Goal: Task Accomplishment & Management: Use online tool/utility

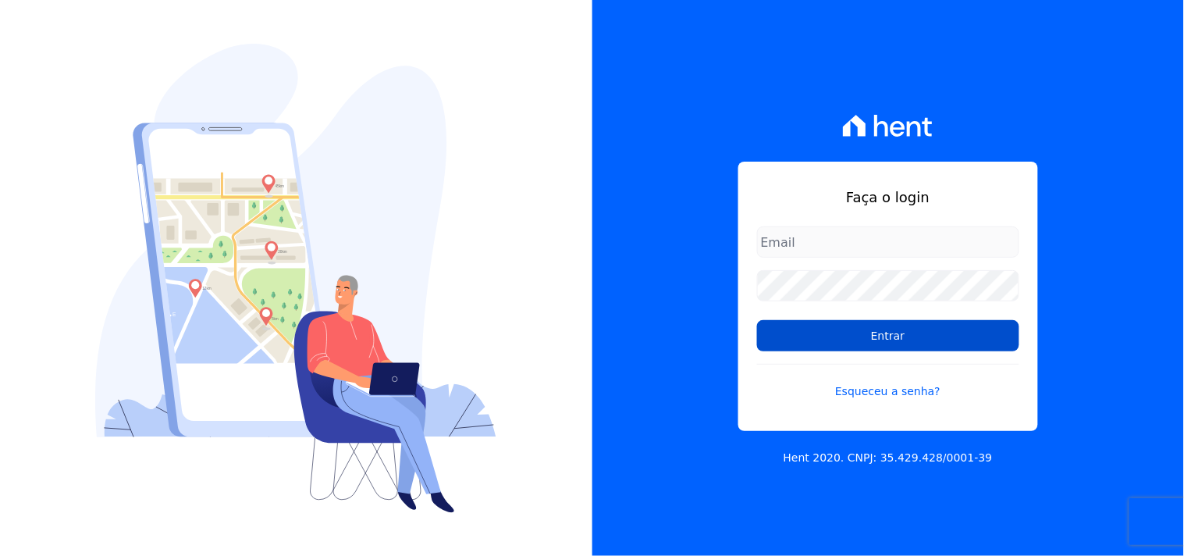
type input "[EMAIL_ADDRESS][DOMAIN_NAME]"
click at [880, 342] on input "Entrar" at bounding box center [888, 335] width 262 height 31
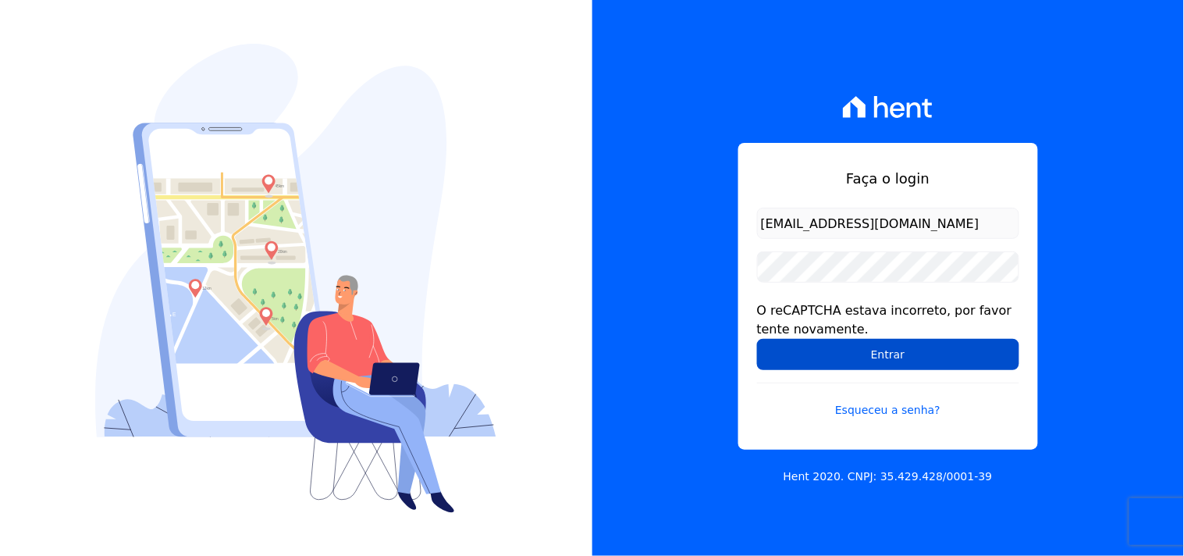
click at [848, 345] on input "Entrar" at bounding box center [888, 354] width 262 height 31
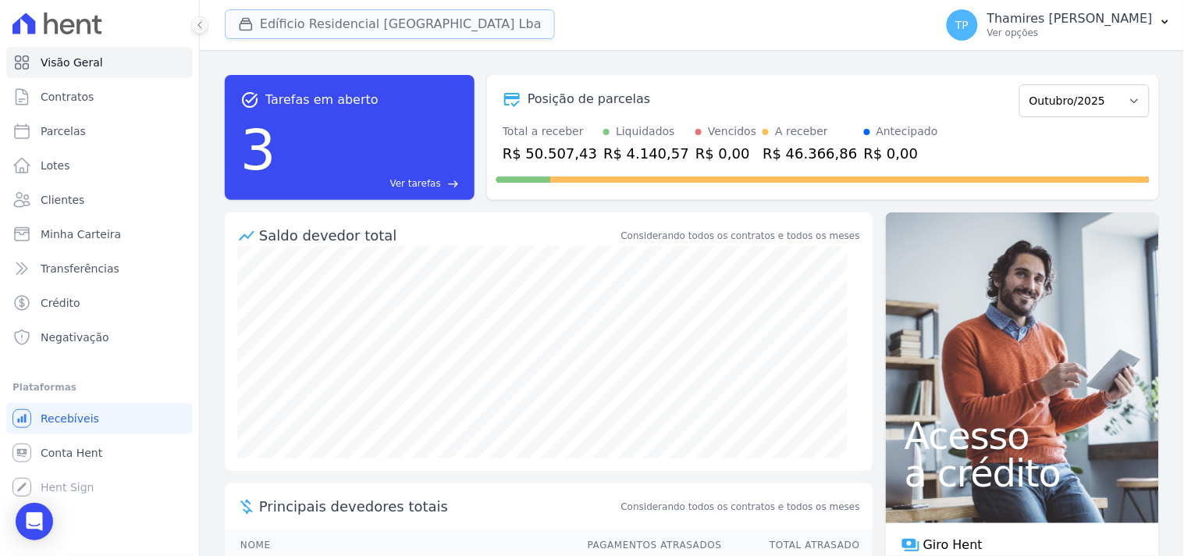
click at [295, 29] on button "Edíficio Residencial Grevílea Park Lba" at bounding box center [390, 24] width 330 height 30
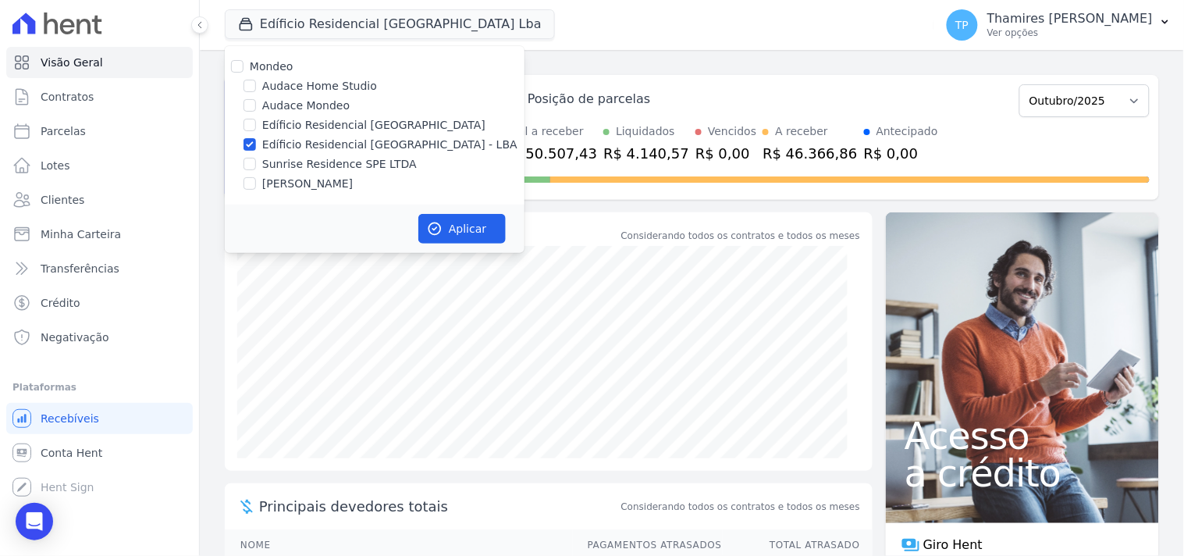
click at [313, 99] on label "Audace Mondeo" at bounding box center [305, 106] width 87 height 16
click at [256, 99] on input "Audace Mondeo" at bounding box center [250, 105] width 12 height 12
checkbox input "true"
click at [329, 151] on label "Edíficio Residencial [GEOGRAPHIC_DATA] - LBA" at bounding box center [389, 145] width 255 height 16
click at [256, 151] on input "Edíficio Residencial [GEOGRAPHIC_DATA] - LBA" at bounding box center [250, 144] width 12 height 12
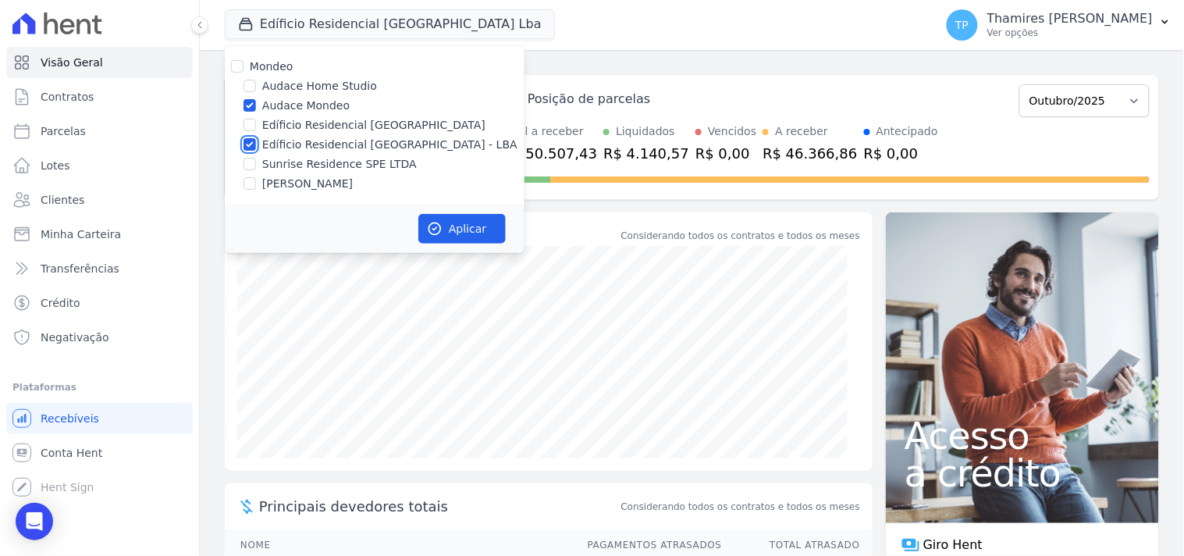
checkbox input "false"
click at [447, 214] on button "Aplicar" at bounding box center [461, 229] width 87 height 30
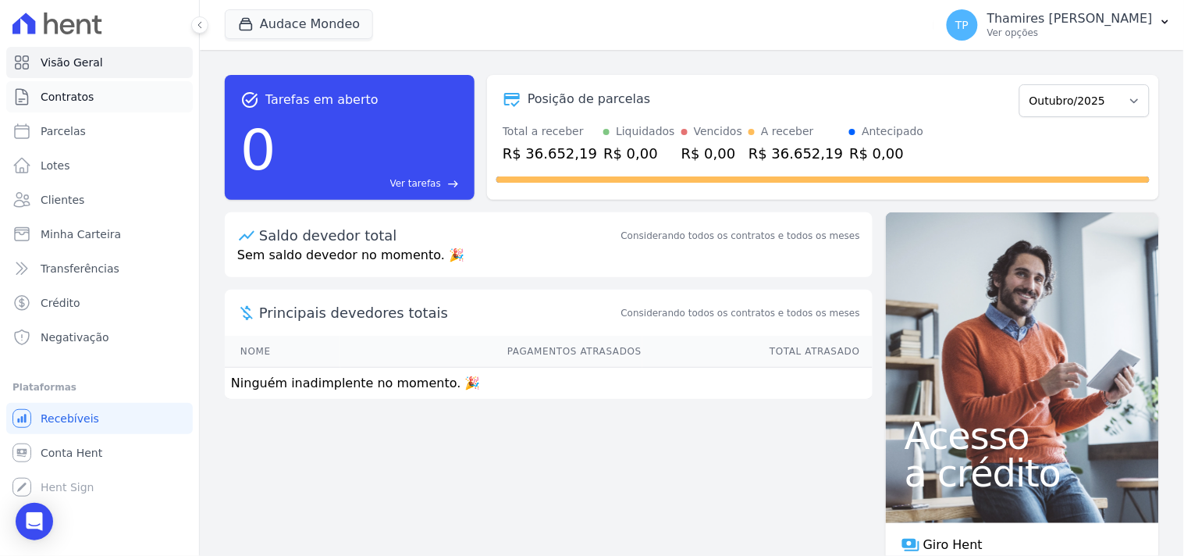
click at [119, 98] on link "Contratos" at bounding box center [99, 96] width 187 height 31
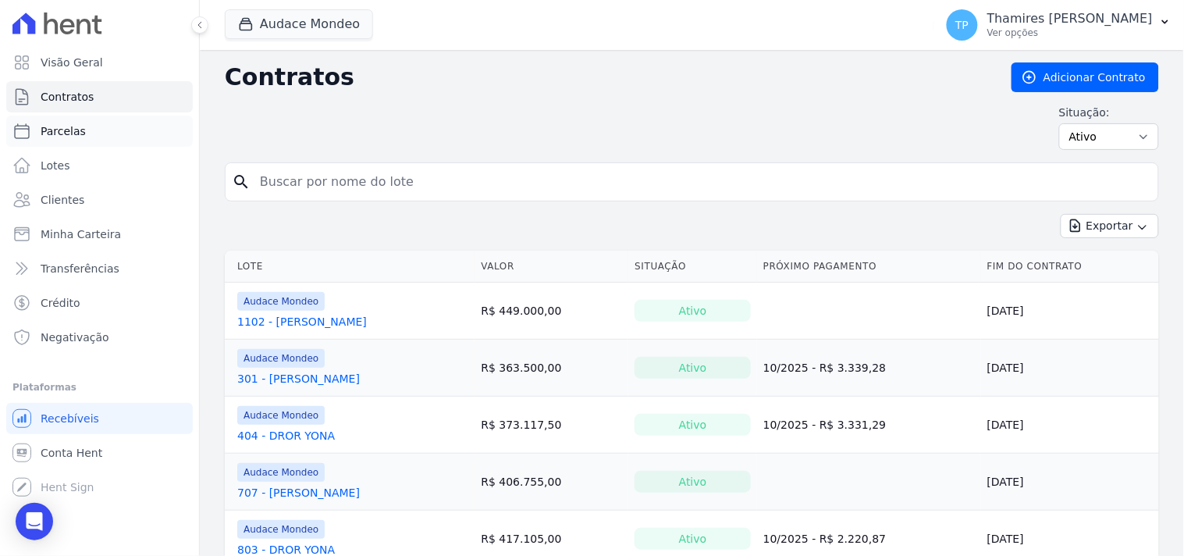
click at [112, 125] on link "Parcelas" at bounding box center [99, 131] width 187 height 31
select select
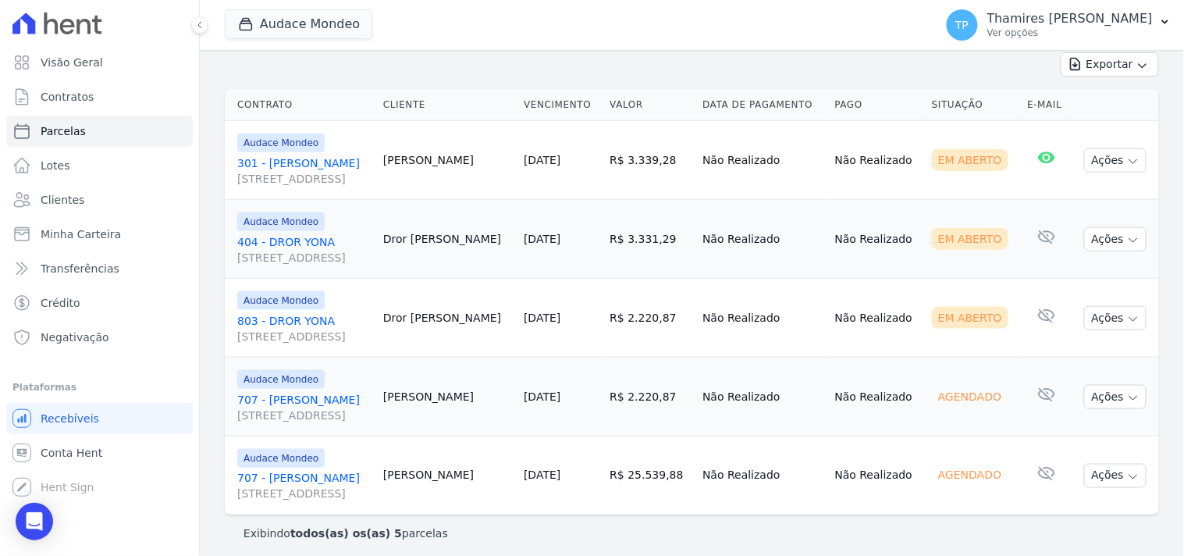
scroll to position [351, 0]
click at [295, 26] on button "Audace Mondeo" at bounding box center [299, 24] width 148 height 30
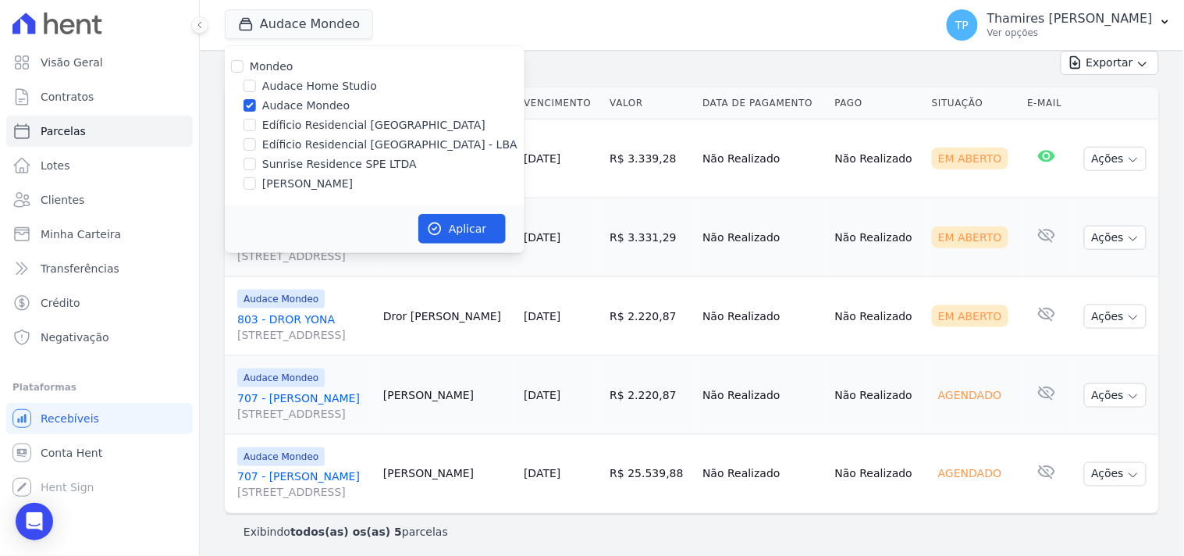
click at [325, 180] on label "[PERSON_NAME]" at bounding box center [307, 184] width 91 height 16
click at [256, 180] on input "[PERSON_NAME]" at bounding box center [250, 183] width 12 height 12
checkbox input "true"
click at [317, 102] on label "Audace Mondeo" at bounding box center [305, 106] width 87 height 16
click at [256, 102] on input "Audace Mondeo" at bounding box center [250, 105] width 12 height 12
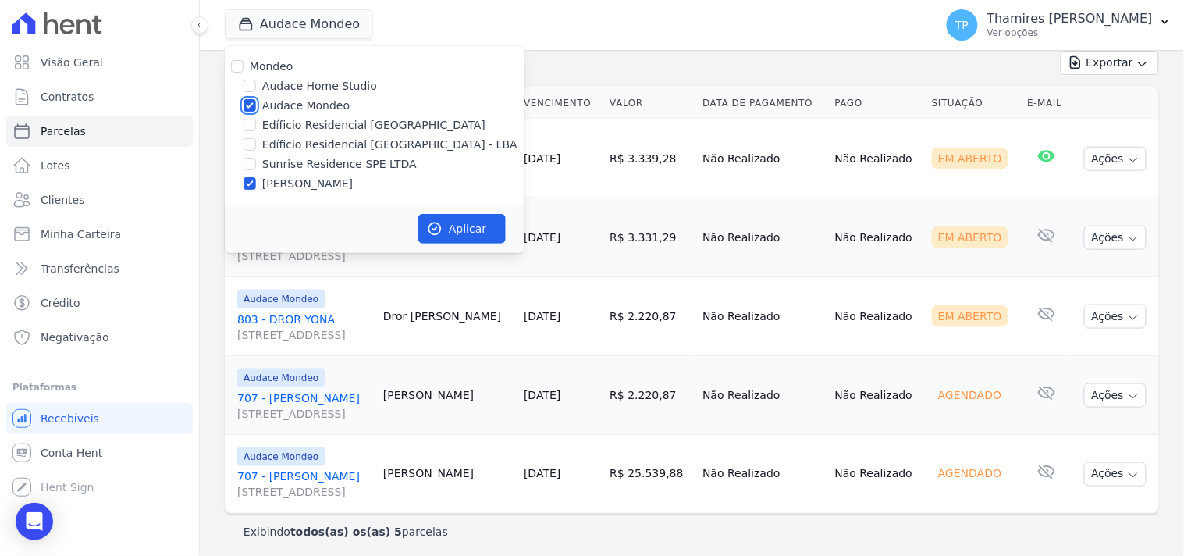
checkbox input "false"
click at [482, 227] on button "Aplicar" at bounding box center [461, 229] width 87 height 30
select select
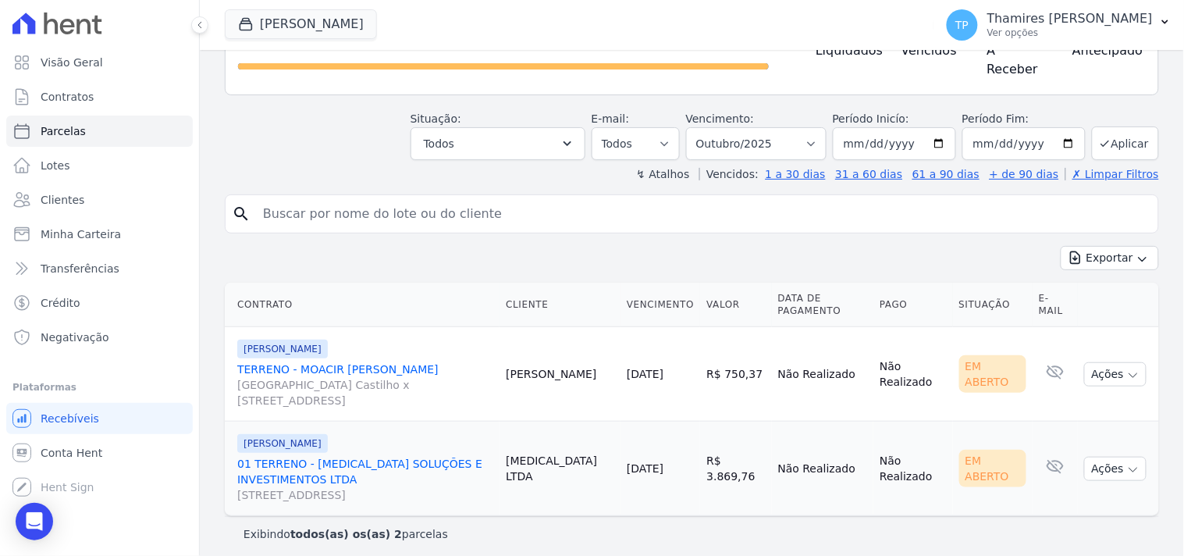
scroll to position [158, 0]
click at [742, 136] on select "Filtrar por período ──────── Todos os meses Agosto/2024 Setembro/2024 Outubro/2…" at bounding box center [756, 142] width 140 height 33
select select "09/2024"
click at [696, 126] on select "Filtrar por período ──────── Todos os meses Agosto/2024 Setembro/2024 Outubro/2…" at bounding box center [756, 142] width 140 height 33
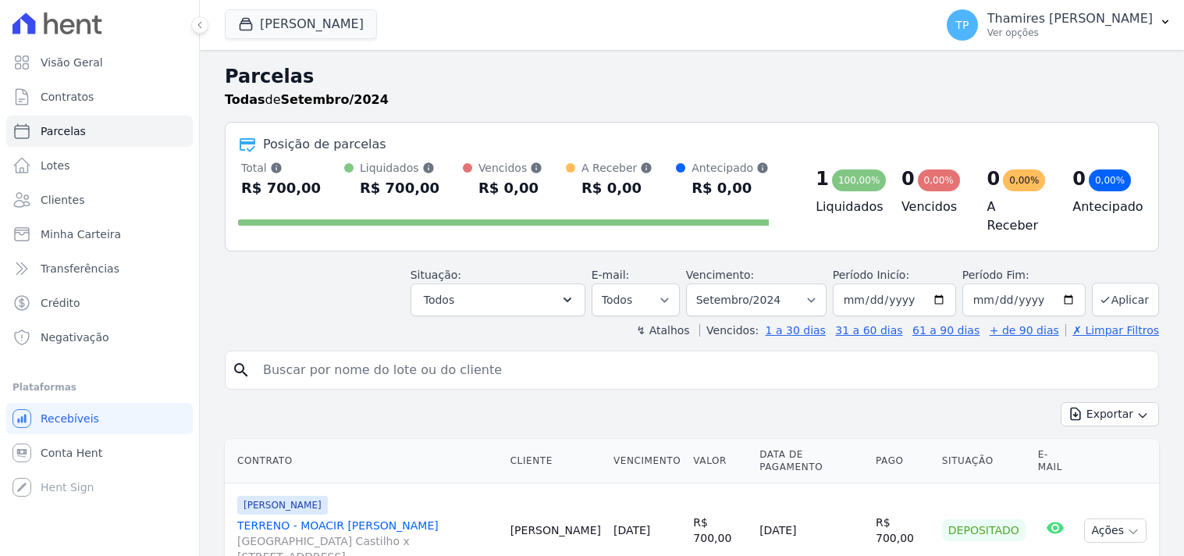
select select
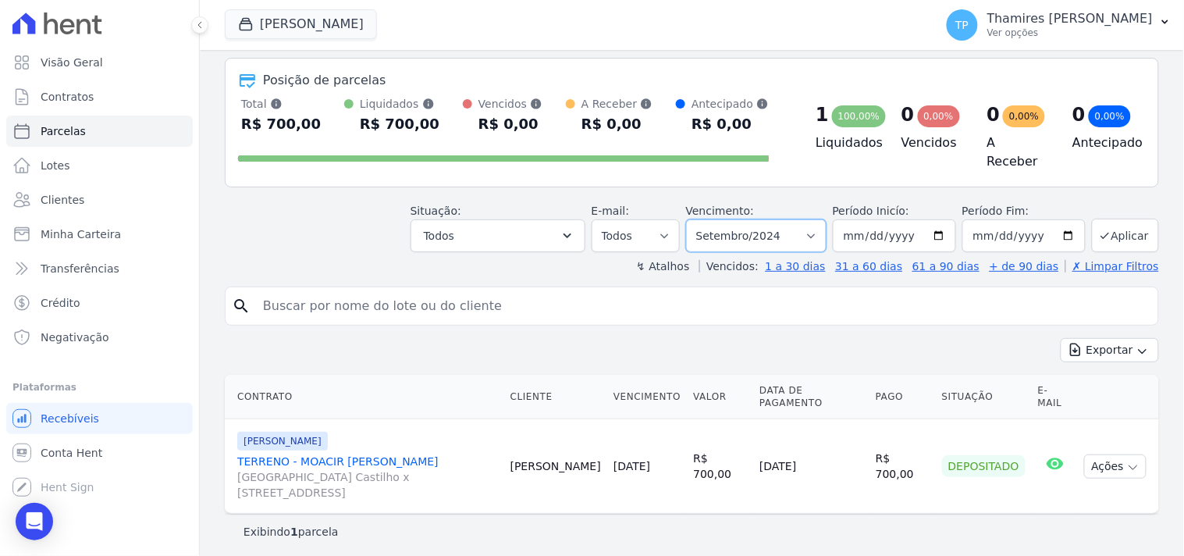
click at [792, 229] on select "Filtrar por período ──────── Todos os meses Agosto/2024 Setembro/2024 Outubro/2…" at bounding box center [756, 235] width 140 height 33
select select "09/2025"
click at [696, 219] on select "Filtrar por período ──────── Todos os meses Agosto/2024 Setembro/2024 Outubro/2…" at bounding box center [756, 235] width 140 height 33
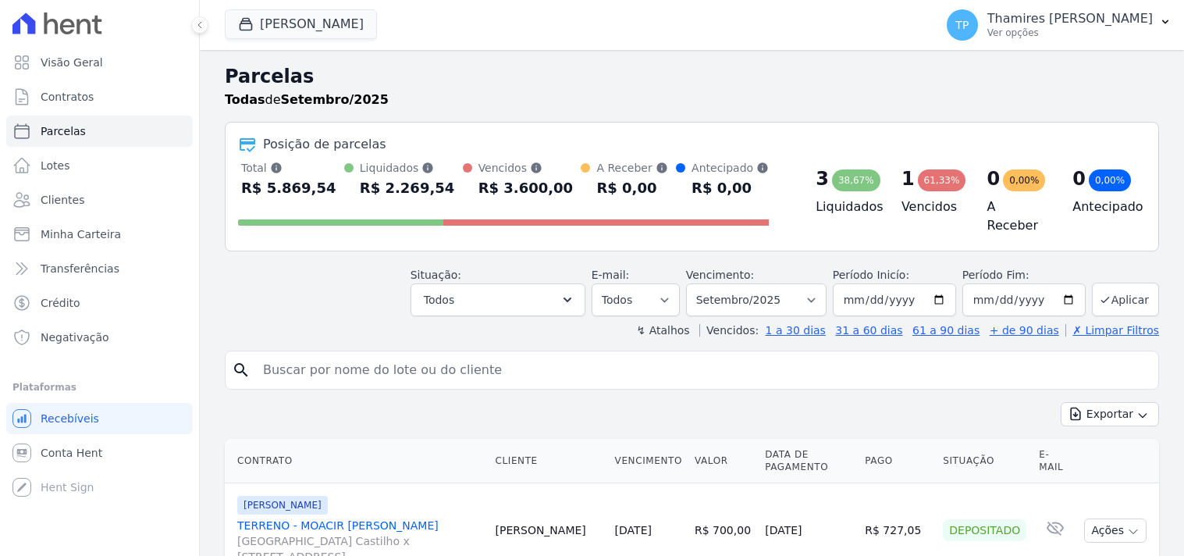
select select
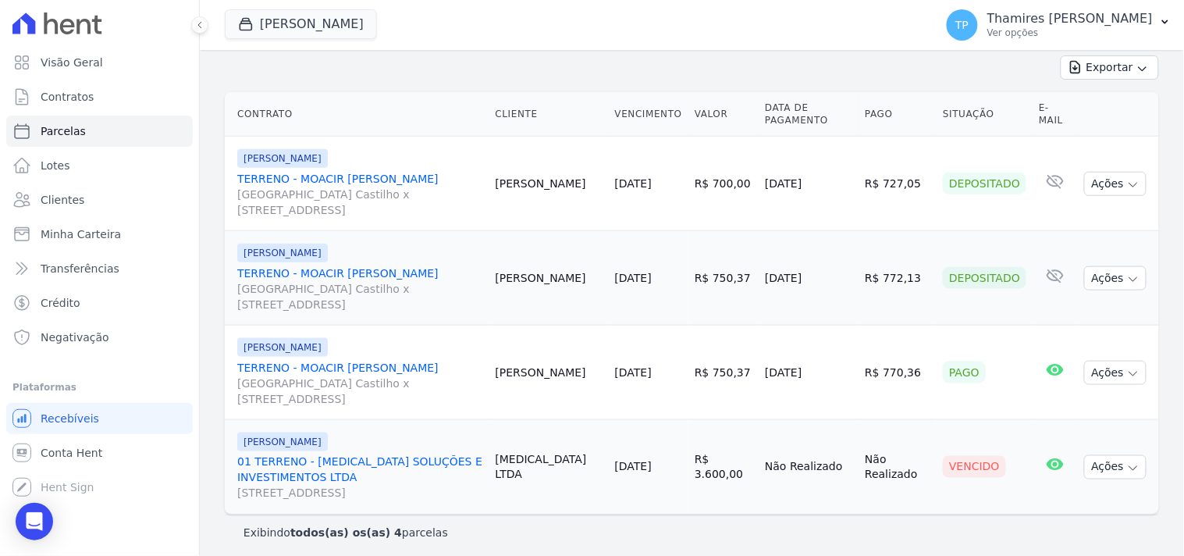
drag, startPoint x: 757, startPoint y: 368, endPoint x: 829, endPoint y: 355, distance: 73.0
click at [829, 355] on tr "Terreno de Goioerê TERRENO - MOACIR BRUNO DE ALMEIDA ROSSI Avenida Dário de Mor…" at bounding box center [692, 372] width 934 height 94
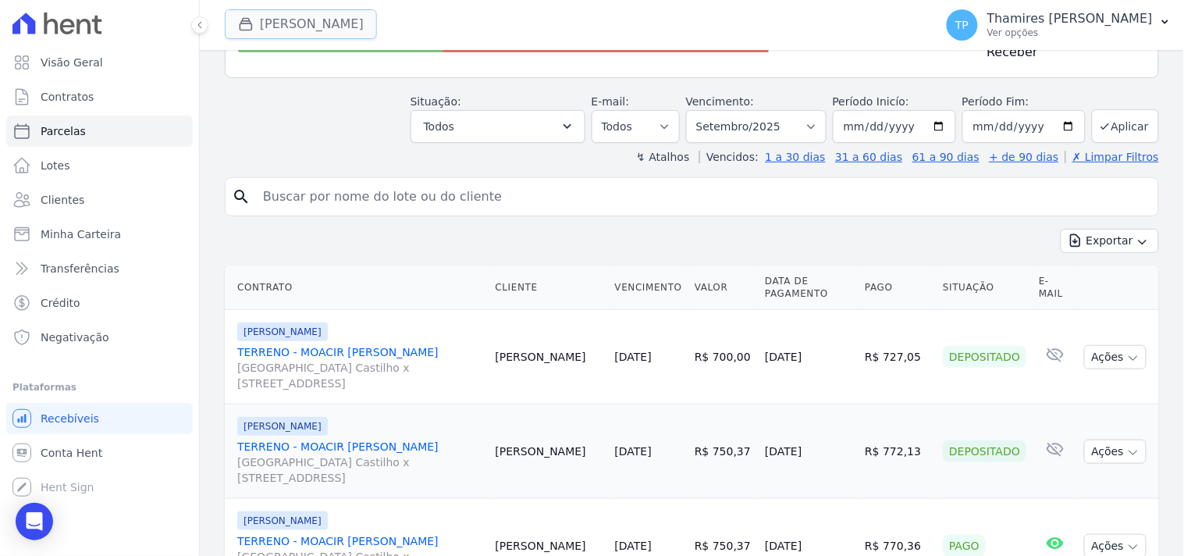
click at [313, 24] on button "Terreno De Goioerê" at bounding box center [301, 24] width 152 height 30
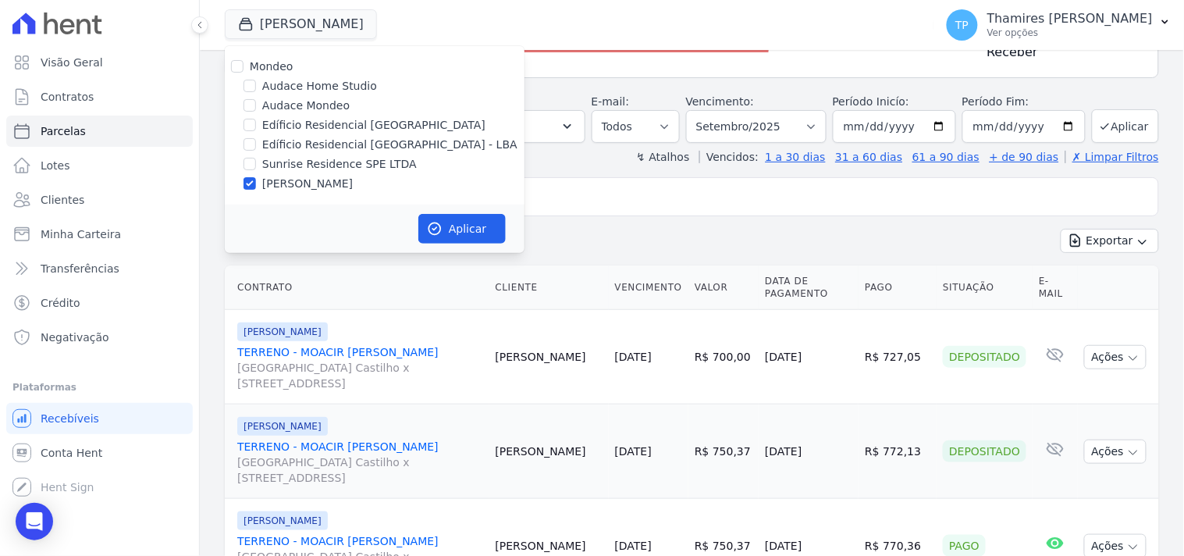
click at [304, 99] on label "Audace Mondeo" at bounding box center [305, 106] width 87 height 16
click at [256, 99] on input "Audace Mondeo" at bounding box center [250, 105] width 12 height 12
checkbox input "true"
click at [321, 180] on label "[PERSON_NAME]" at bounding box center [307, 184] width 91 height 16
click at [256, 180] on input "[PERSON_NAME]" at bounding box center [250, 183] width 12 height 12
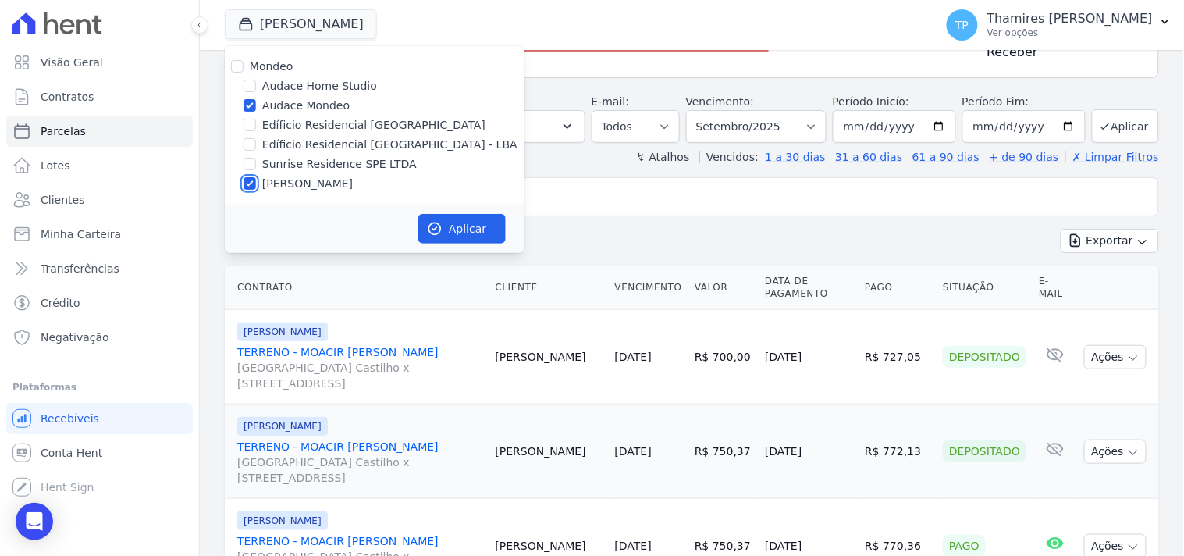
checkbox input "false"
click at [446, 221] on button "Aplicar" at bounding box center [461, 229] width 87 height 30
select select
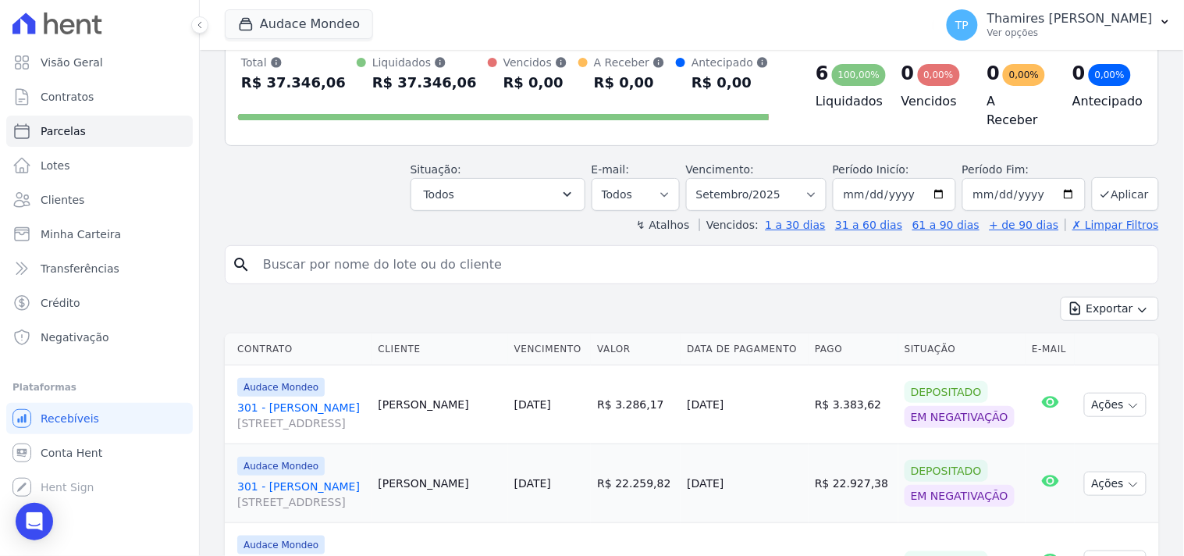
scroll to position [83, 0]
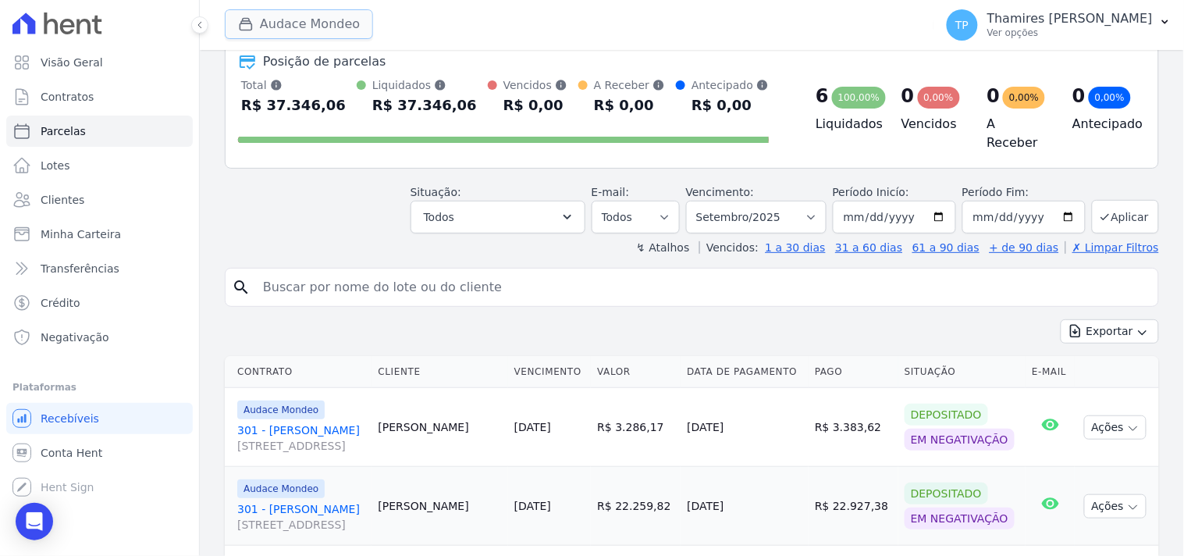
click at [318, 29] on button "Audace Mondeo" at bounding box center [299, 24] width 148 height 30
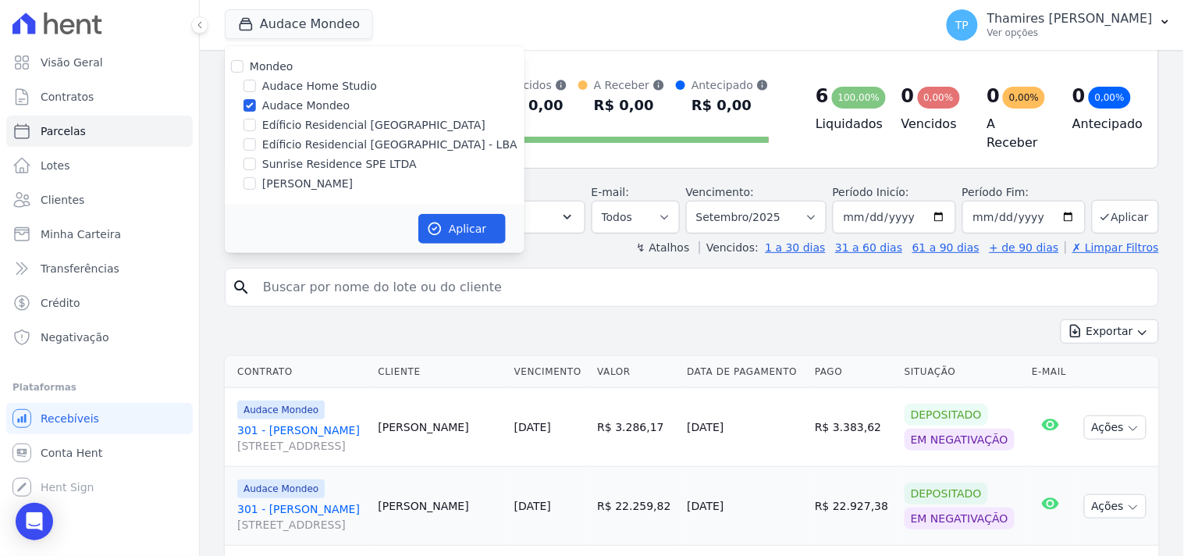
click at [309, 139] on label "Edíficio Residencial [GEOGRAPHIC_DATA] - LBA" at bounding box center [389, 145] width 255 height 16
click at [256, 139] on input "Edíficio Residencial [GEOGRAPHIC_DATA] - LBA" at bounding box center [250, 144] width 12 height 12
checkbox input "true"
drag, startPoint x: 304, startPoint y: 101, endPoint x: 414, endPoint y: 193, distance: 143.0
click at [304, 100] on label "Audace Mondeo" at bounding box center [305, 106] width 87 height 16
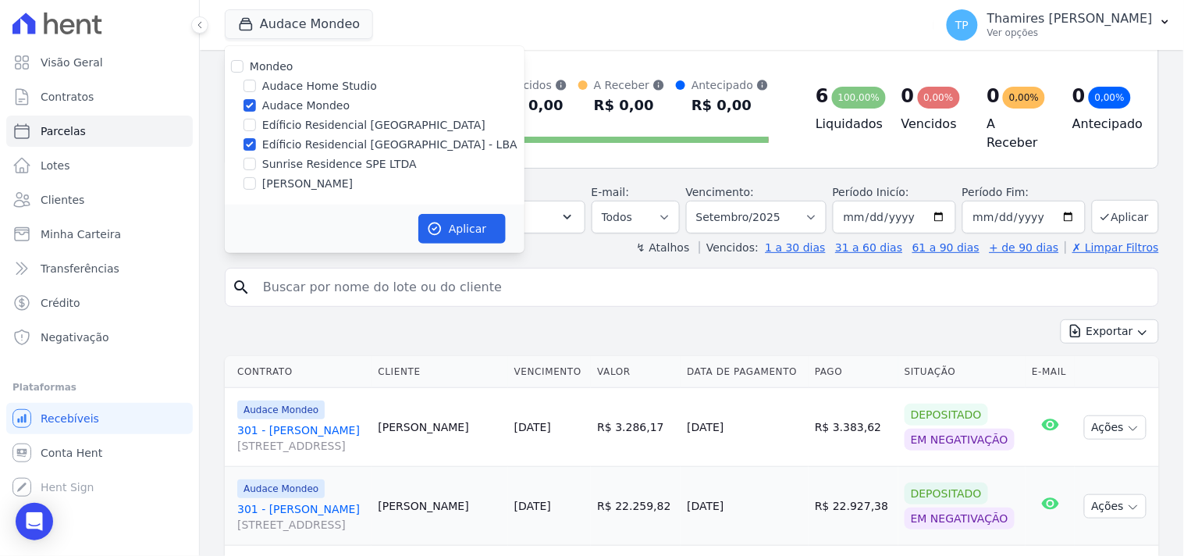
click at [256, 100] on input "Audace Mondeo" at bounding box center [250, 105] width 12 height 12
checkbox input "false"
click at [449, 223] on button "Aplicar" at bounding box center [461, 229] width 87 height 30
select select
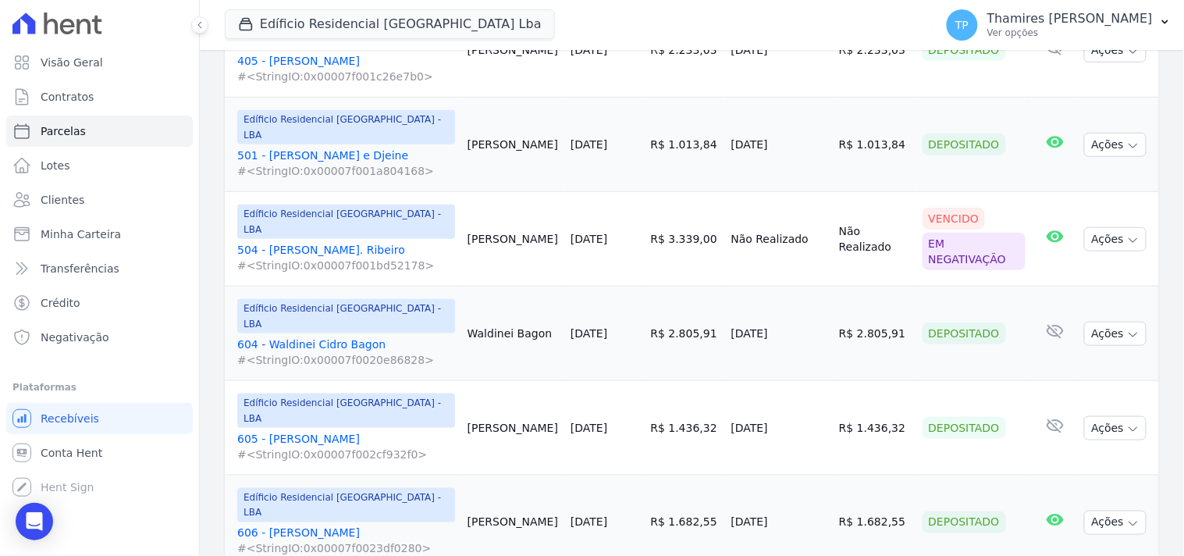
scroll to position [1908, 0]
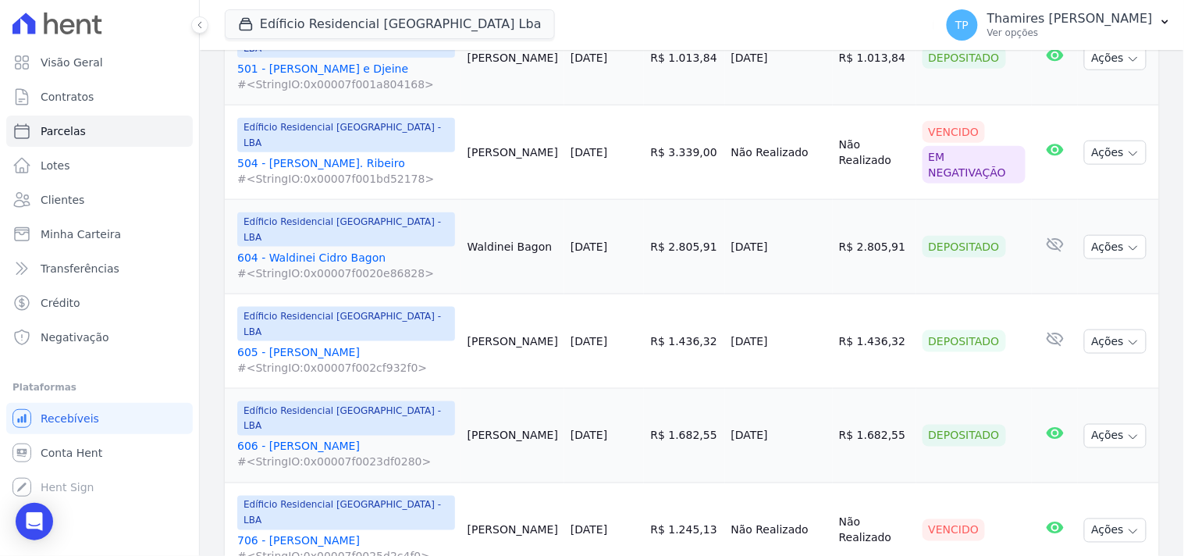
drag, startPoint x: 712, startPoint y: 340, endPoint x: 802, endPoint y: 345, distance: 90.7
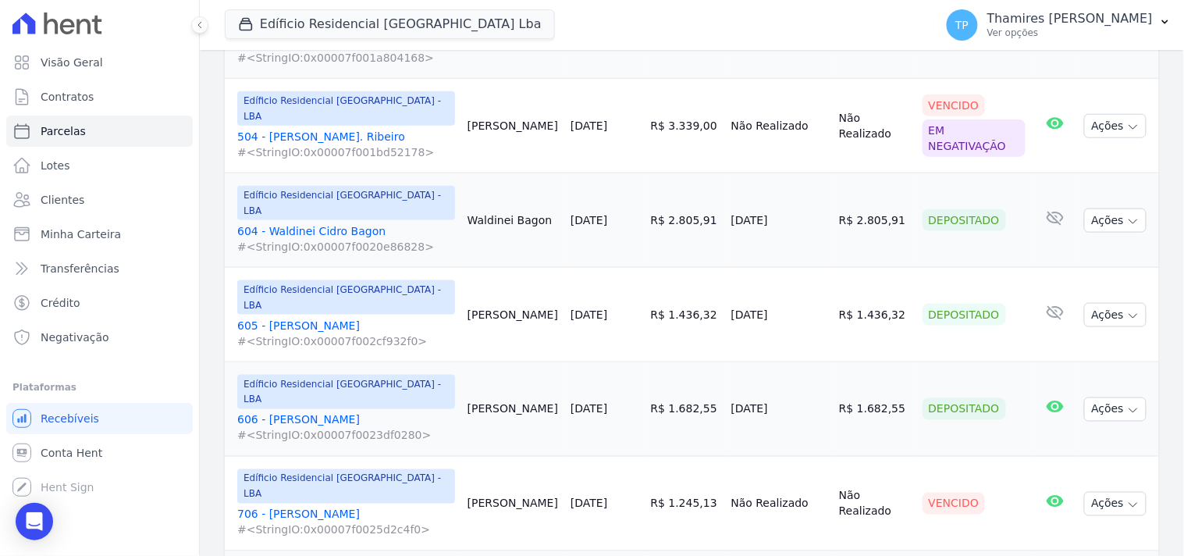
scroll to position [1949, 0]
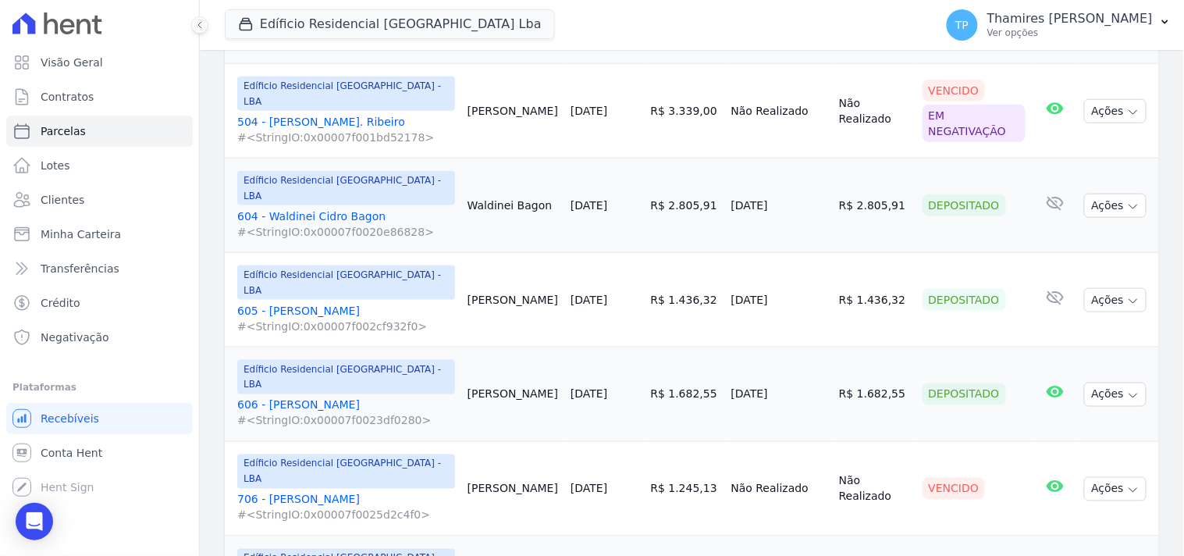
select select
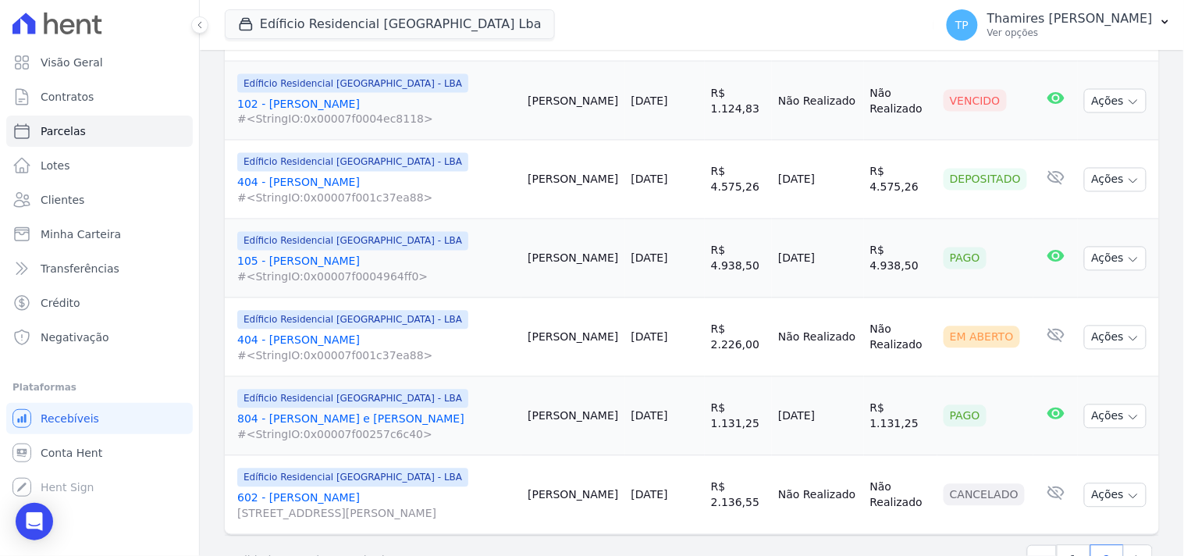
scroll to position [693, 0]
drag, startPoint x: 779, startPoint y: 238, endPoint x: 867, endPoint y: 235, distance: 88.3
click at [867, 235] on tr "Edíficio Residencial Grevílea Park - LBA 105 - Wanderlei Camilo #<StringIO:0x00…" at bounding box center [692, 258] width 934 height 79
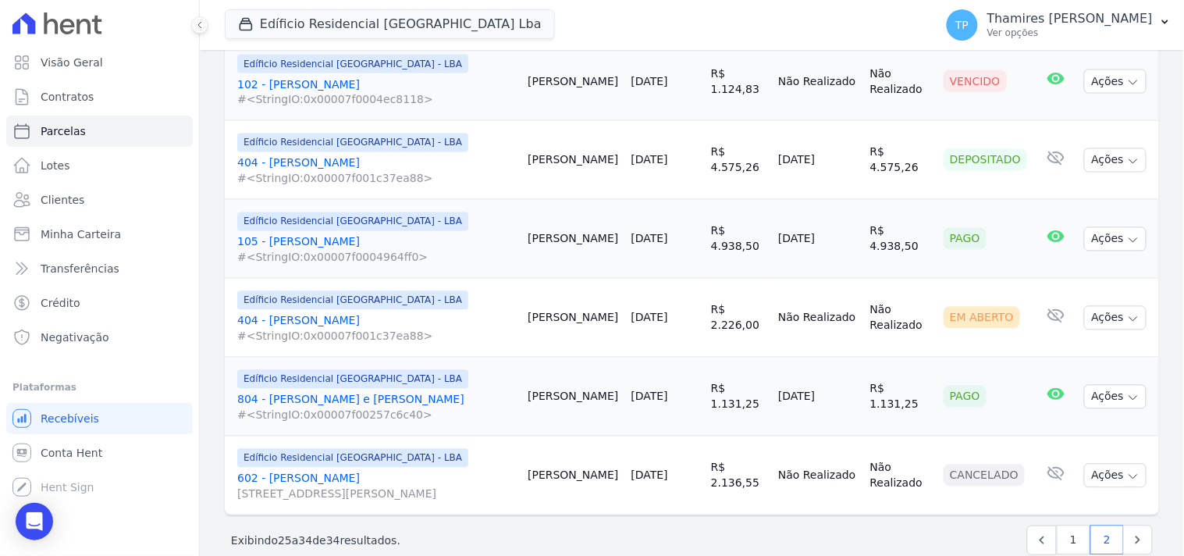
scroll to position [715, 0]
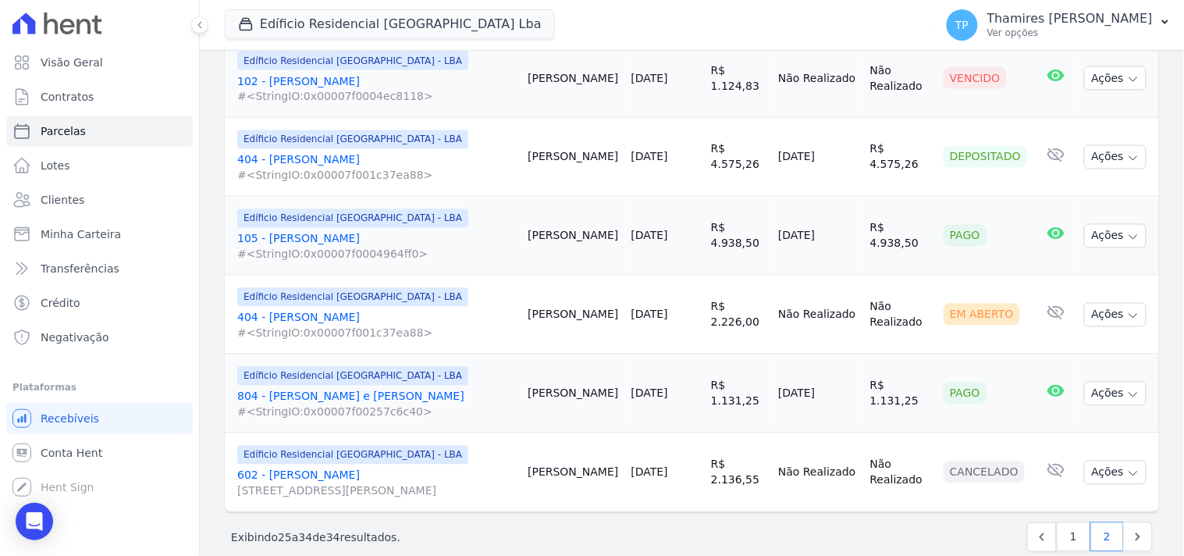
drag, startPoint x: 767, startPoint y: 365, endPoint x: 837, endPoint y: 357, distance: 69.9
click at [837, 357] on td "[DATE]" at bounding box center [818, 393] width 92 height 79
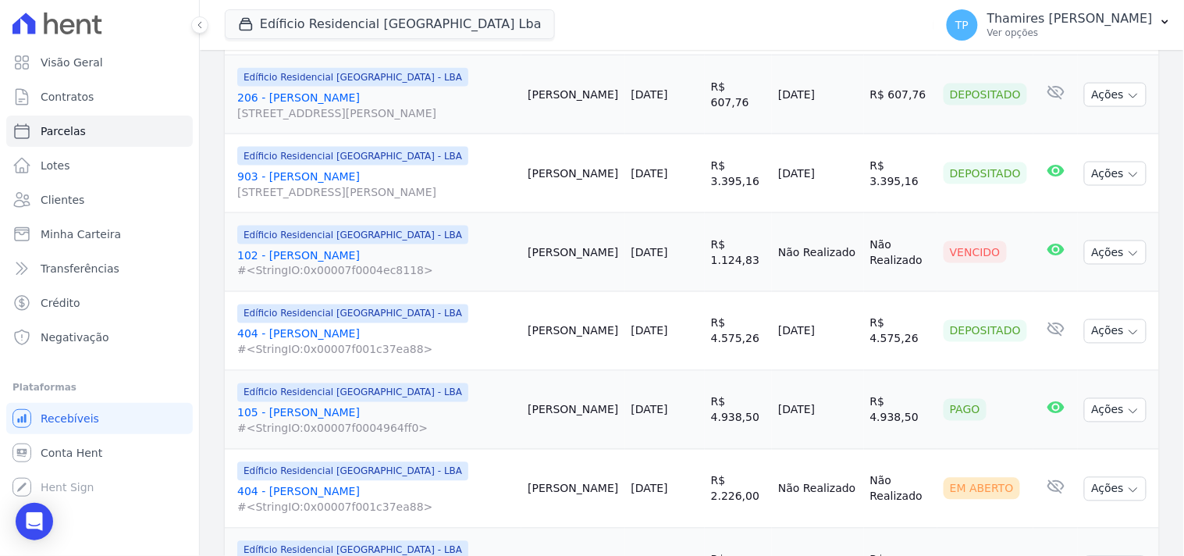
scroll to position [542, 0]
click at [450, 25] on button "Edíficio Residencial Grevílea Park Lba" at bounding box center [390, 24] width 330 height 30
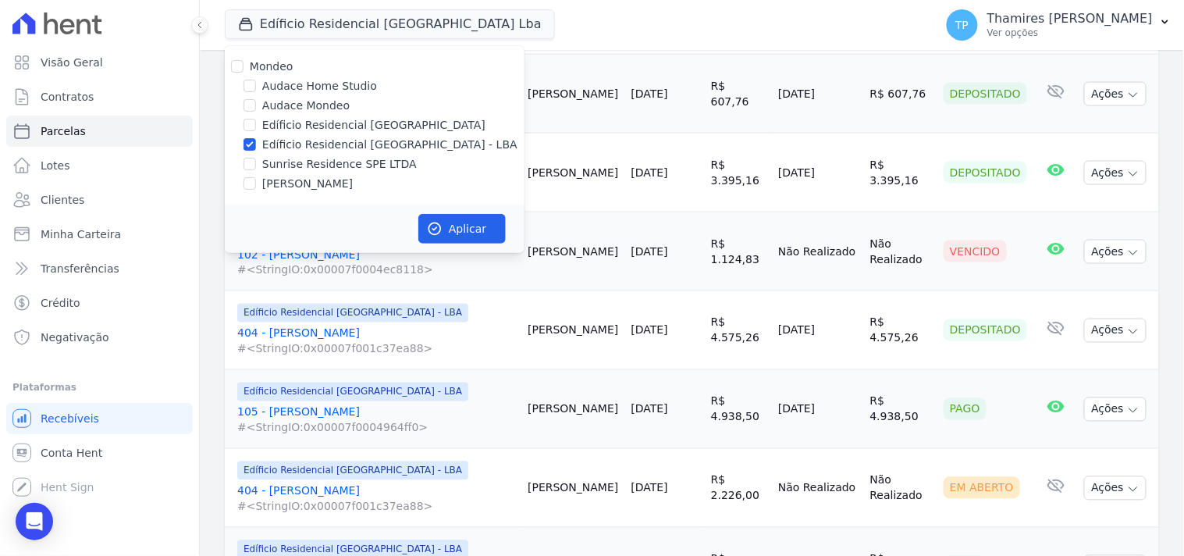
click at [360, 159] on label "Sunrise Residence SPE LTDA" at bounding box center [339, 164] width 155 height 16
click at [256, 159] on input "Sunrise Residence SPE LTDA" at bounding box center [250, 164] width 12 height 12
checkbox input "true"
click at [380, 143] on label "Edíficio Residencial [GEOGRAPHIC_DATA] - LBA" at bounding box center [389, 145] width 255 height 16
click at [256, 143] on input "Edíficio Residencial [GEOGRAPHIC_DATA] - LBA" at bounding box center [250, 144] width 12 height 12
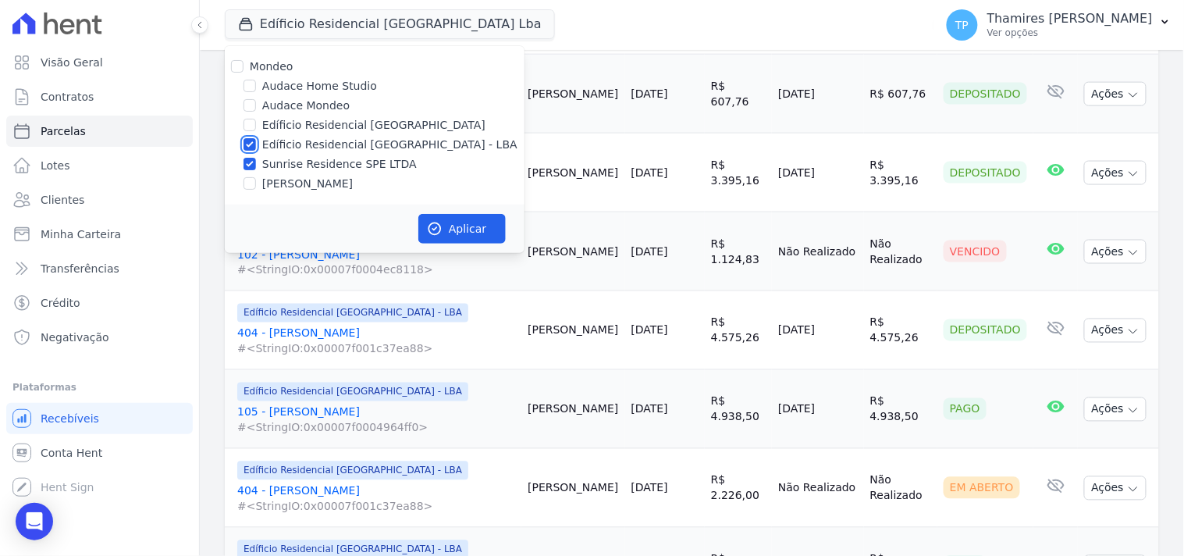
checkbox input "false"
click at [453, 223] on button "Aplicar" at bounding box center [461, 229] width 87 height 30
select select
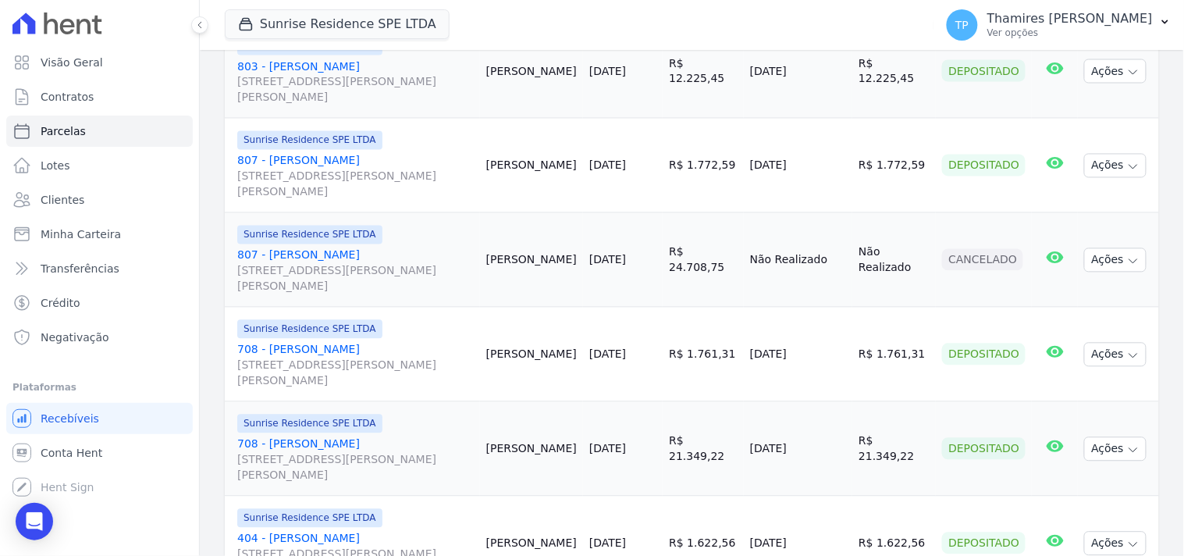
scroll to position [2352, 0]
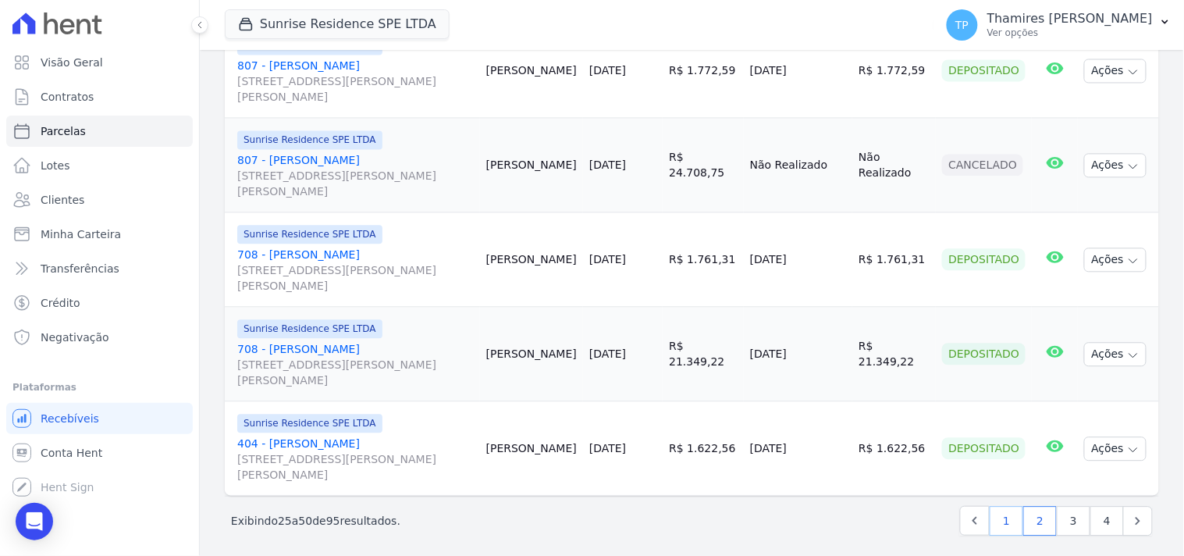
click at [1001, 517] on link "1" at bounding box center [1007, 521] width 34 height 30
select select
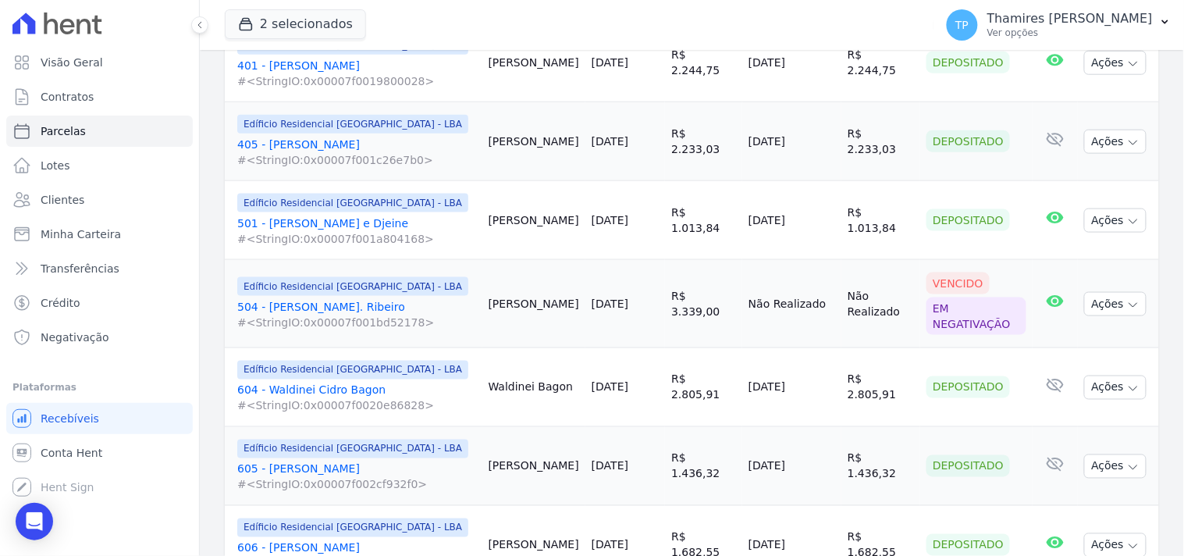
scroll to position [2043, 0]
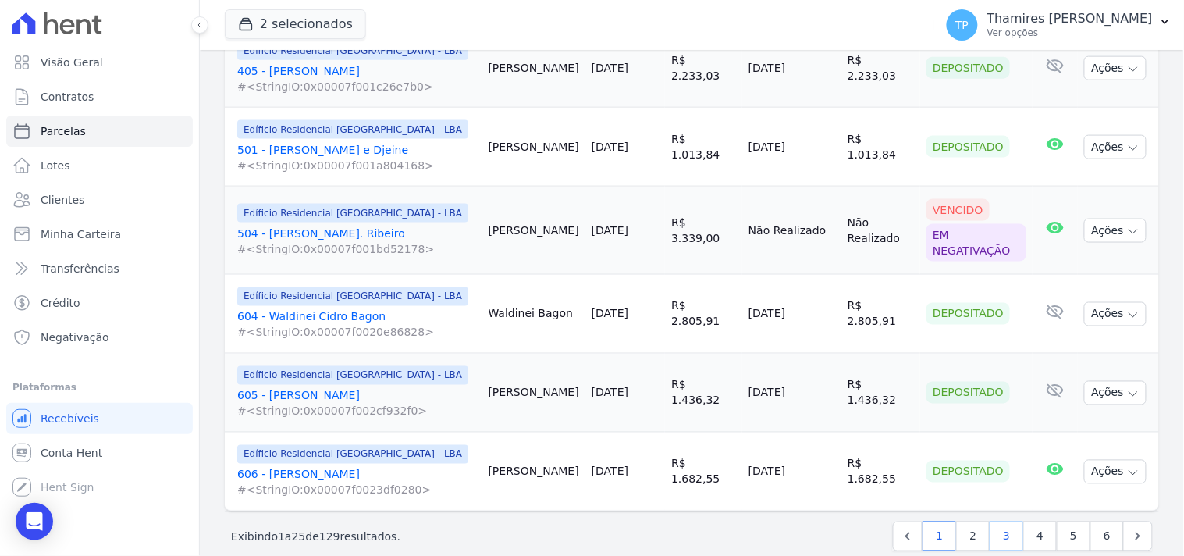
click at [1001, 521] on link "3" at bounding box center [1007, 536] width 34 height 30
select select
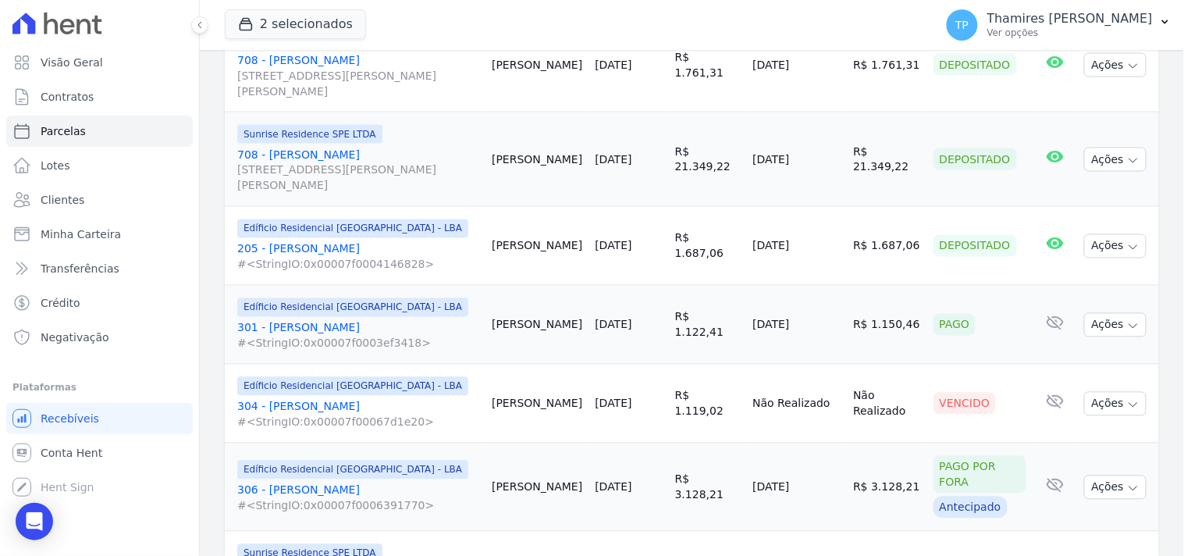
scroll to position [2254, 0]
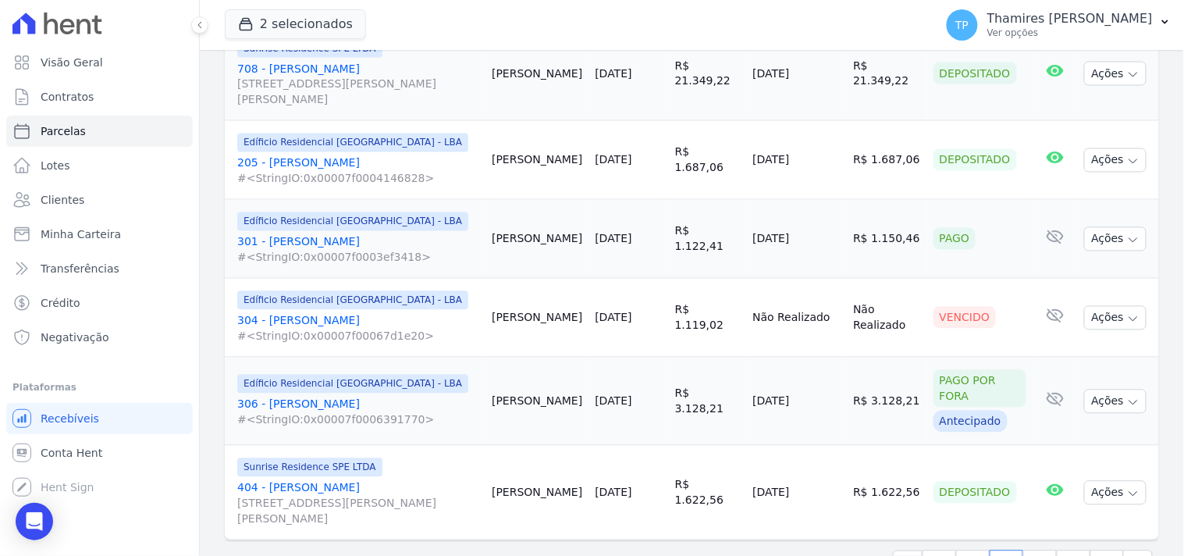
drag, startPoint x: 740, startPoint y: 236, endPoint x: 859, endPoint y: 237, distance: 118.7
click at [859, 237] on tr "Edíficio Residencial Grevílea Park - LBA 301 - Carla Moreira #<StringIO:0x00007…" at bounding box center [692, 239] width 934 height 79
click at [290, 29] on button "2 selecionados" at bounding box center [295, 24] width 141 height 30
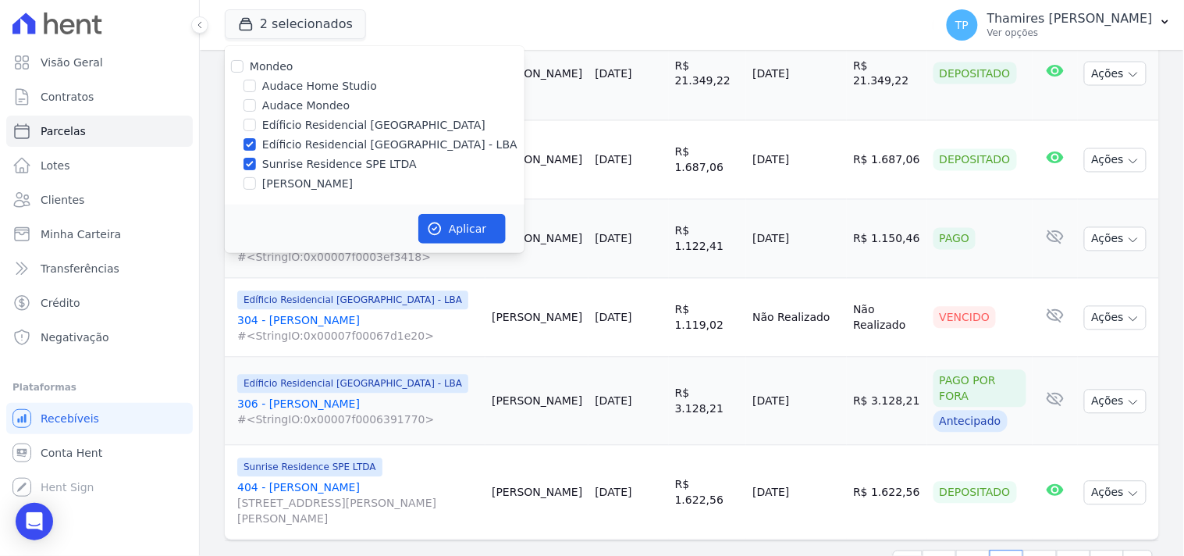
click at [325, 147] on label "Edíficio Residencial [GEOGRAPHIC_DATA] - LBA" at bounding box center [389, 145] width 255 height 16
click at [256, 147] on input "Edíficio Residencial [GEOGRAPHIC_DATA] - LBA" at bounding box center [250, 144] width 12 height 12
checkbox input "false"
click at [478, 237] on button "Aplicar" at bounding box center [461, 229] width 87 height 30
select select
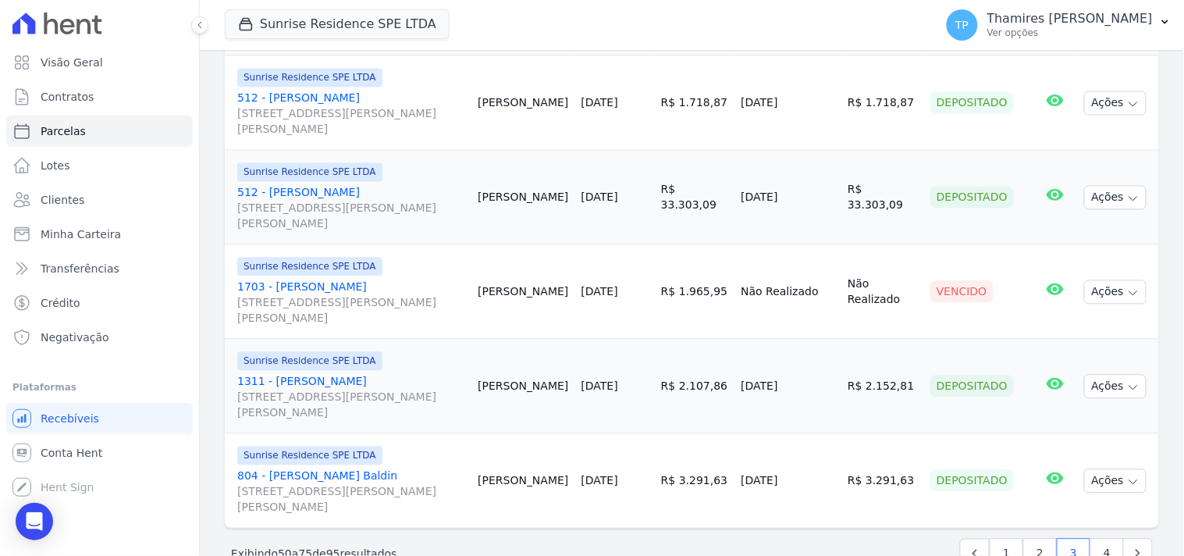
scroll to position [2342, 0]
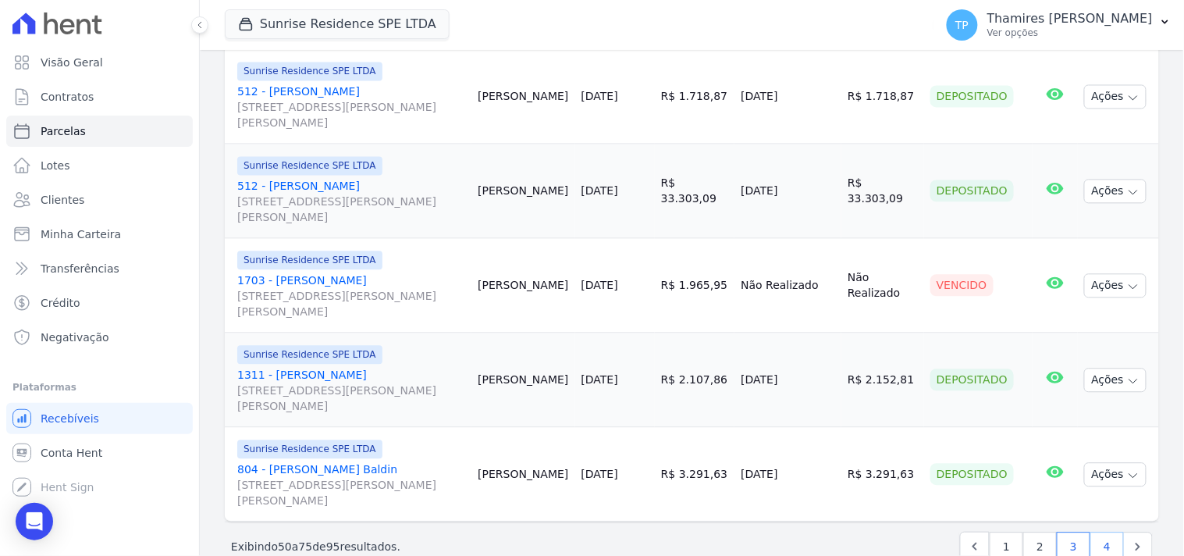
click at [1090, 532] on link "4" at bounding box center [1107, 547] width 34 height 30
select select
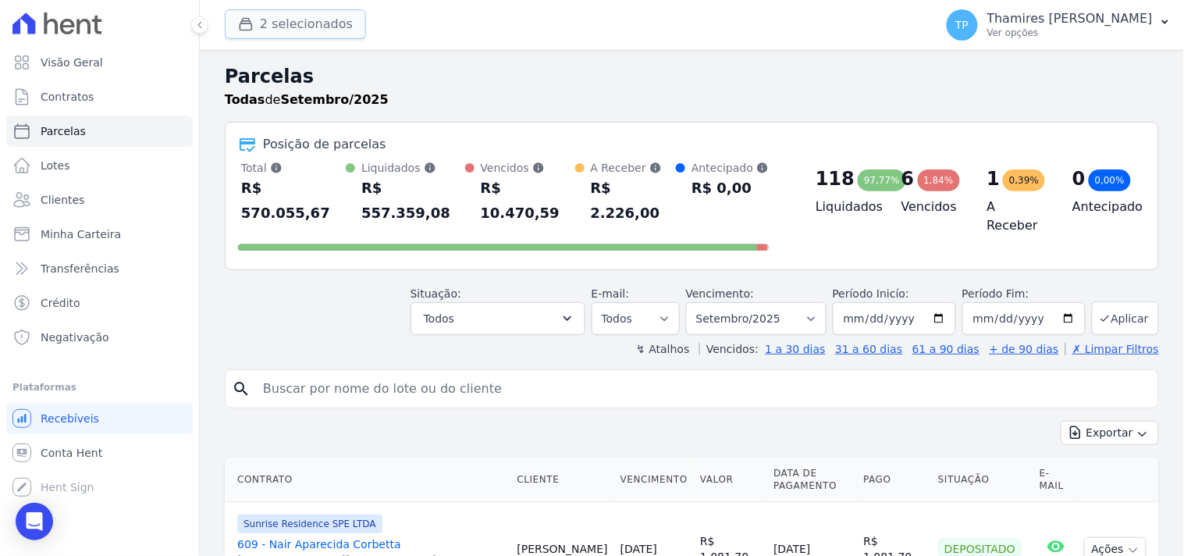
click at [326, 10] on button "2 selecionados" at bounding box center [295, 24] width 141 height 30
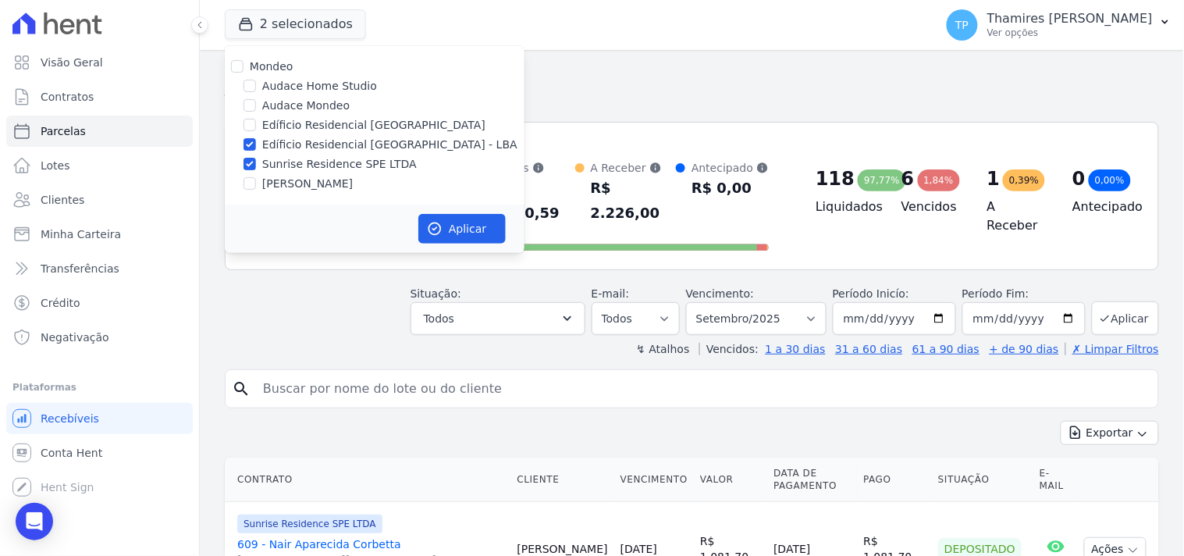
click at [343, 147] on label "Edíficio Residencial [GEOGRAPHIC_DATA] - LBA" at bounding box center [389, 145] width 255 height 16
click at [256, 147] on input "Edíficio Residencial [GEOGRAPHIC_DATA] - LBA" at bounding box center [250, 144] width 12 height 12
checkbox input "false"
click at [504, 224] on button "Aplicar" at bounding box center [461, 229] width 87 height 30
select select
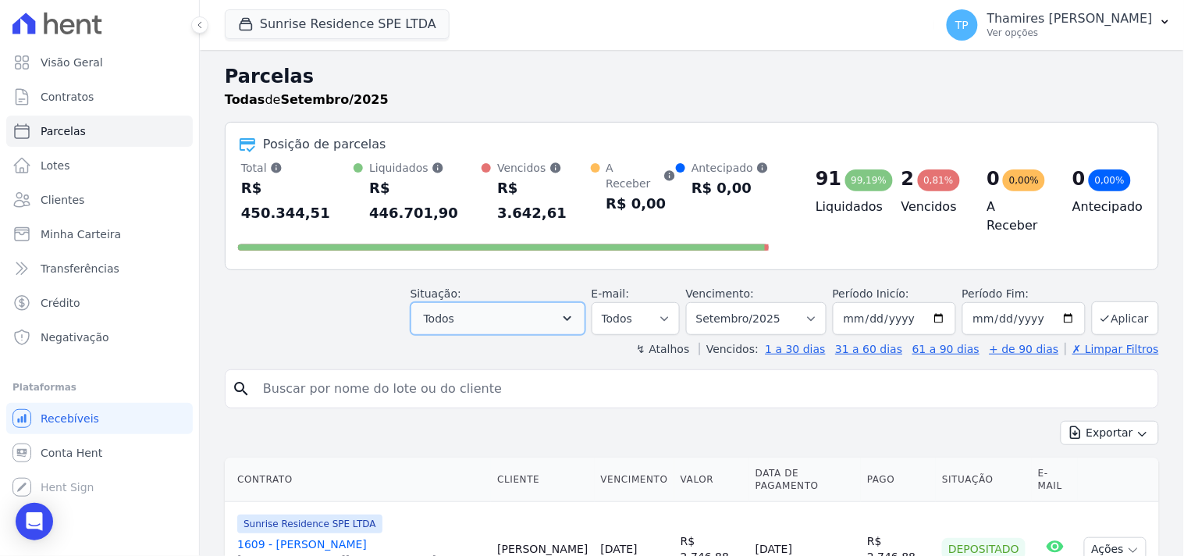
click at [506, 302] on button "Todos" at bounding box center [498, 318] width 175 height 33
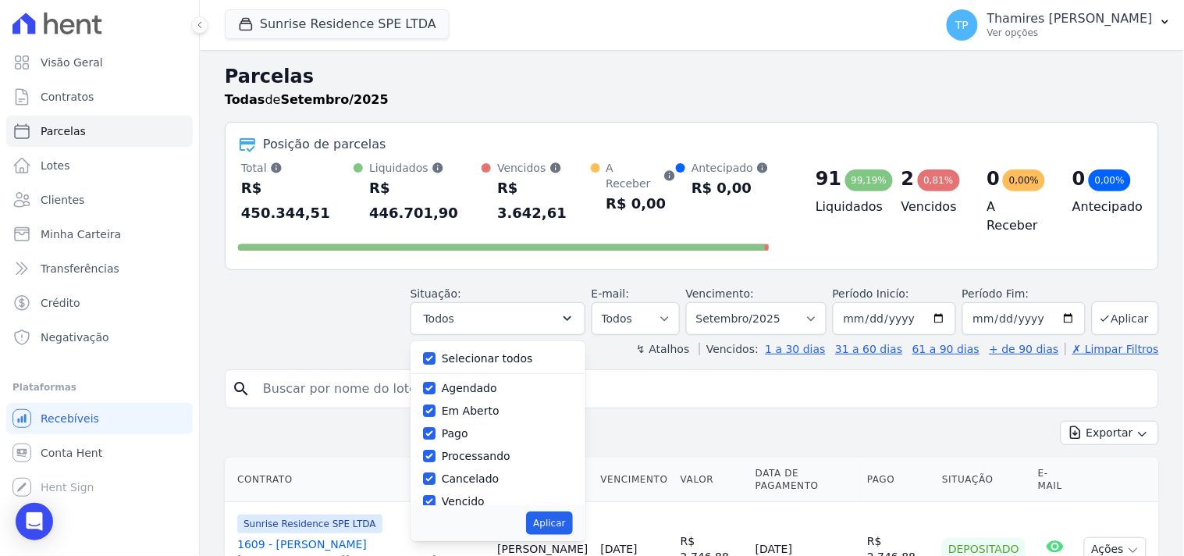
click at [504, 352] on label "Selecionar todos" at bounding box center [487, 358] width 91 height 12
click at [436, 352] on input "Selecionar todos" at bounding box center [429, 358] width 12 height 12
checkbox input "false"
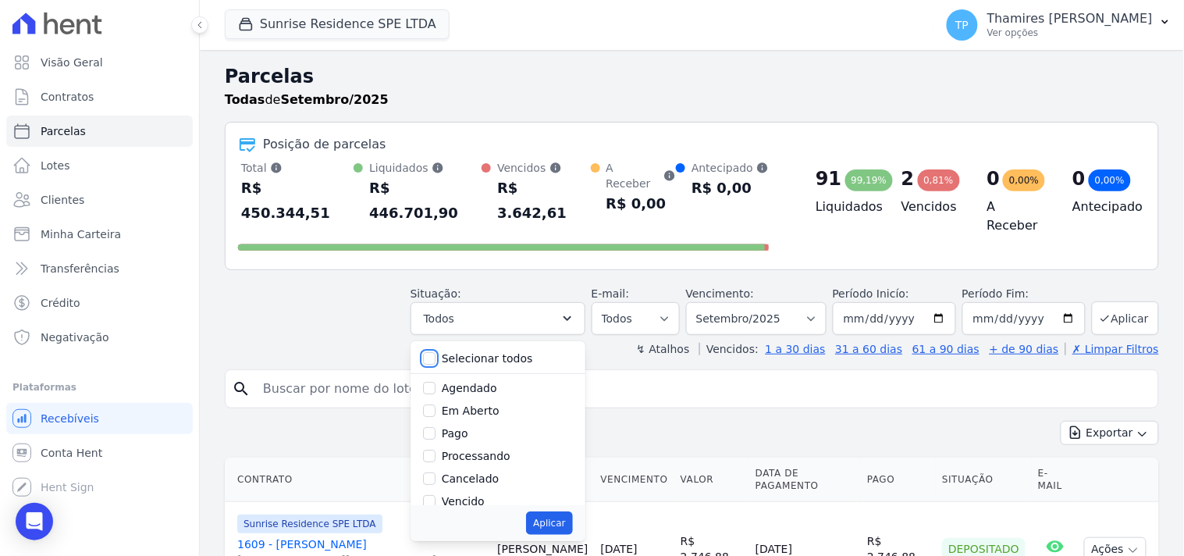
checkbox input "false"
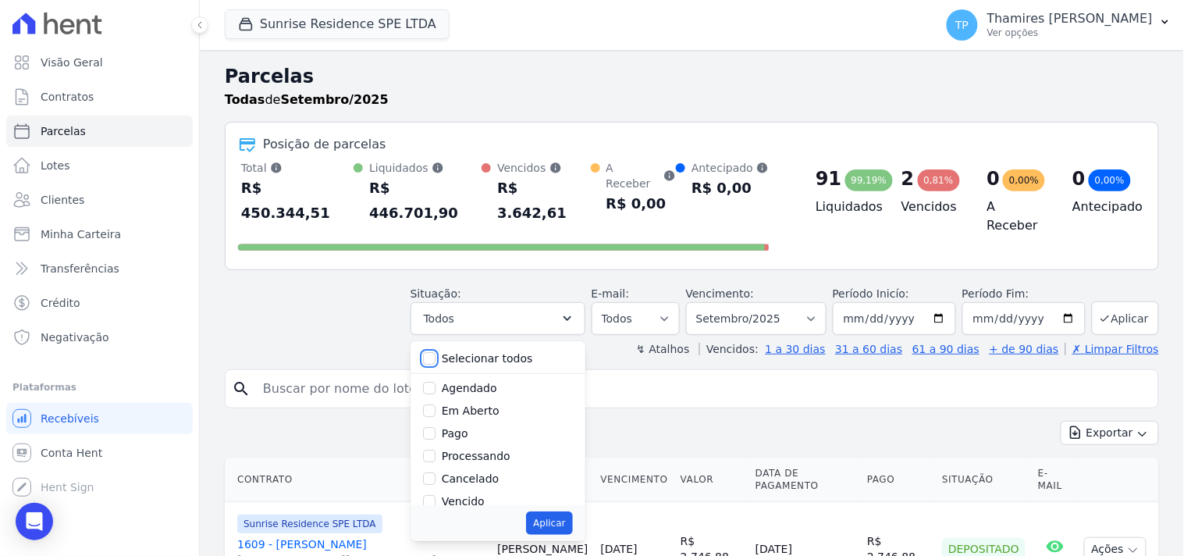
checkbox input "false"
click at [468, 427] on label "Pago" at bounding box center [455, 433] width 27 height 12
click at [436, 427] on input "Pago" at bounding box center [429, 433] width 12 height 12
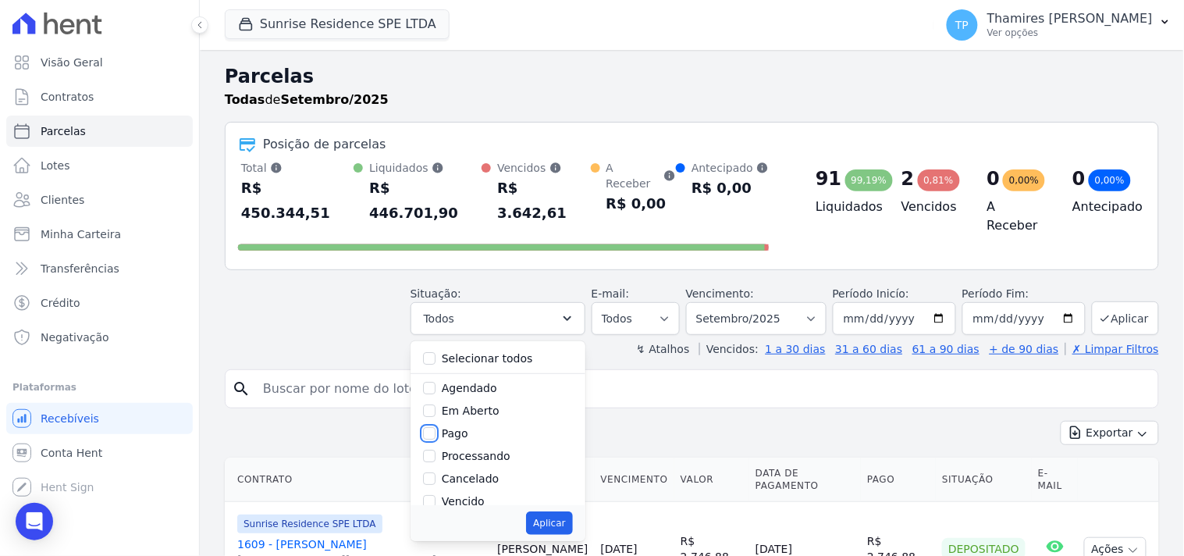
checkbox input "true"
click at [495, 414] on label "Transferindo" at bounding box center [476, 420] width 68 height 12
click at [436, 414] on input "Transferindo" at bounding box center [429, 420] width 12 height 12
checkbox input "true"
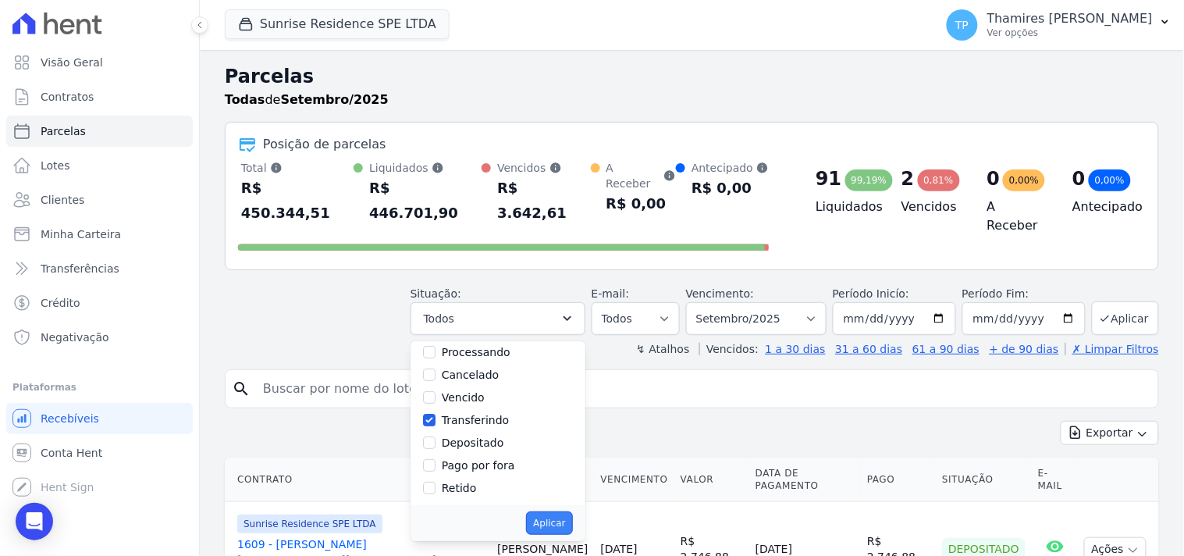
click at [572, 511] on button "Aplicar" at bounding box center [549, 522] width 46 height 23
select select "paid"
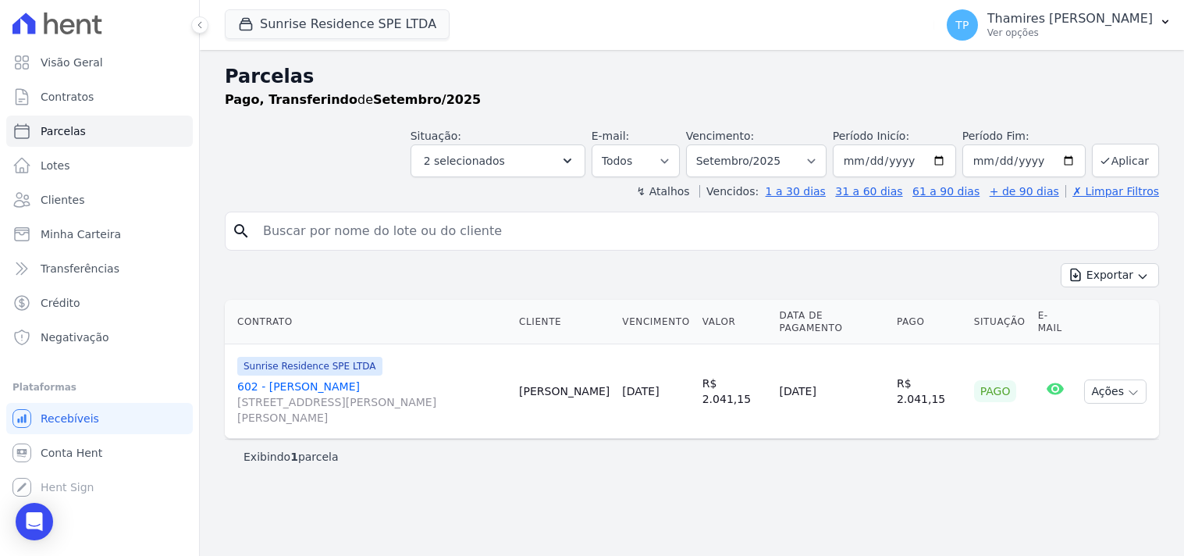
select select
drag, startPoint x: 795, startPoint y: 400, endPoint x: 865, endPoint y: 400, distance: 70.2
click at [865, 400] on tr "Sunrise Residence SPE LTDA 602 - [PERSON_NAME] [STREET_ADDRESS][PERSON_NAME][PE…" at bounding box center [692, 391] width 934 height 94
click at [548, 173] on button "2 selecionados" at bounding box center [498, 160] width 175 height 33
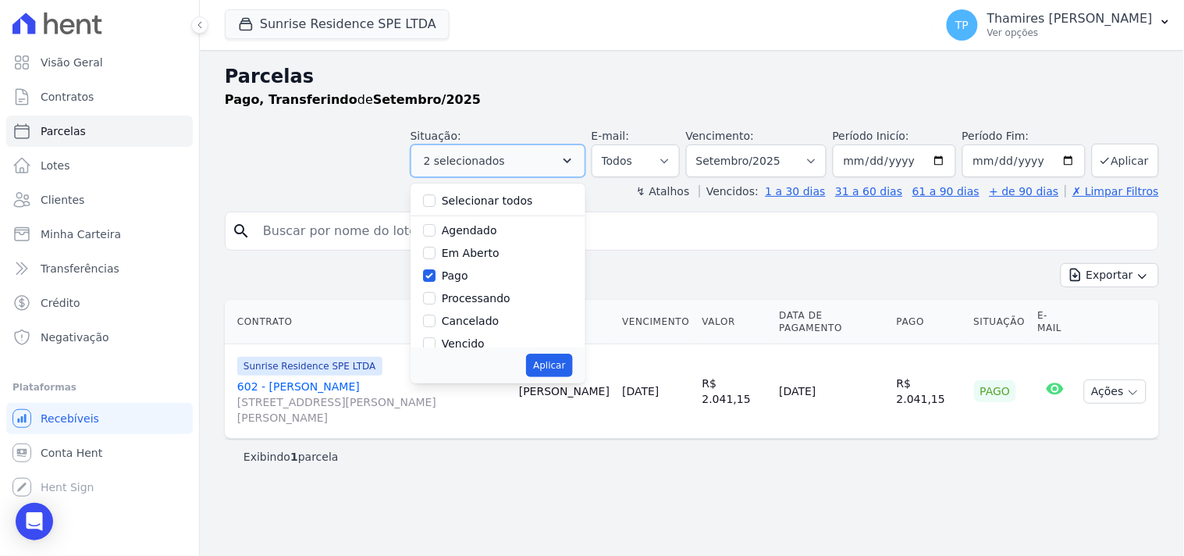
click at [548, 173] on button "2 selecionados" at bounding box center [498, 160] width 175 height 33
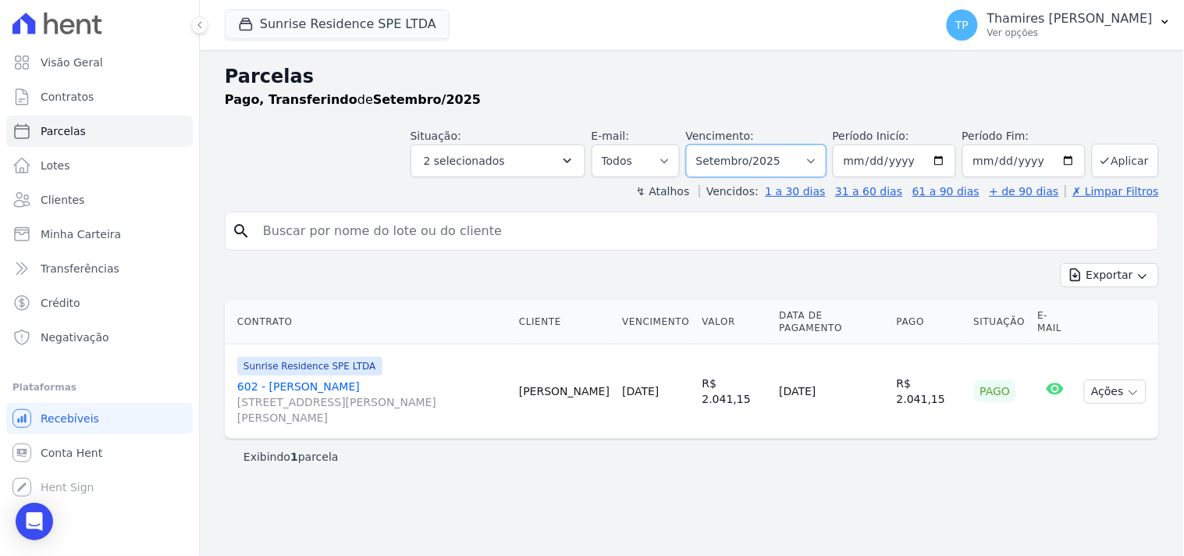
click at [748, 167] on select "Filtrar por período ──────── Todos os meses Fevereiro/2024 Março/2024 Abril/202…" at bounding box center [756, 160] width 140 height 33
click at [560, 255] on div "search Exportar Exportar PDF Exportar CSV Contrato Cliente Vencimento Valor Dat…" at bounding box center [692, 343] width 934 height 262
click at [376, 41] on div "Sunrise Residence SPE LTDA Mondeo Audace Home Studio Audace Mondeo Edíficio Res…" at bounding box center [576, 25] width 703 height 52
click at [376, 34] on button "Sunrise Residence SPE LTDA" at bounding box center [337, 24] width 225 height 30
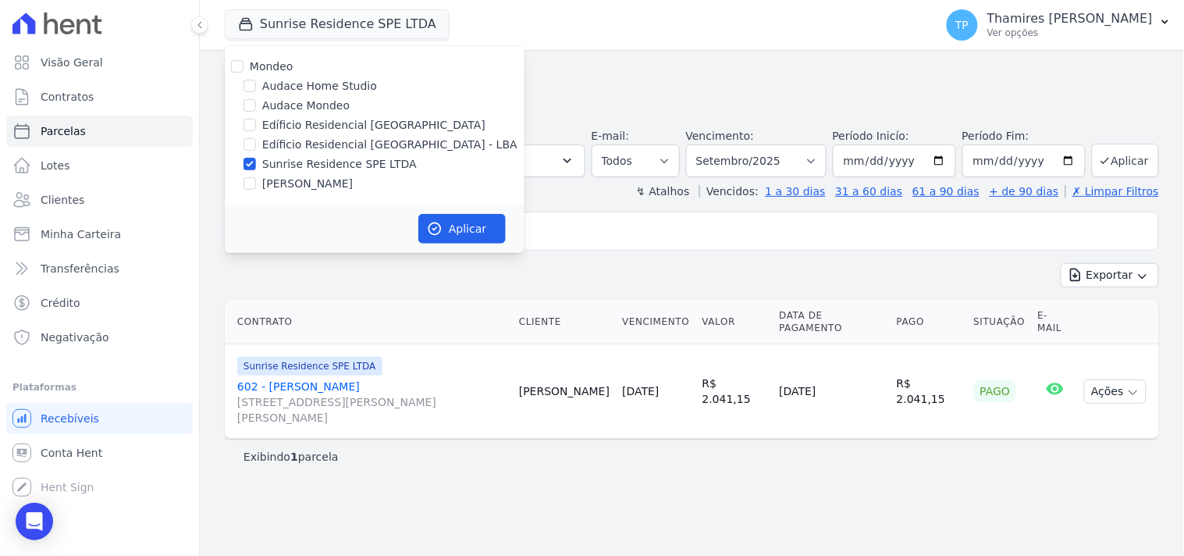
click at [341, 177] on label "[PERSON_NAME]" at bounding box center [307, 184] width 91 height 16
click at [256, 177] on input "[PERSON_NAME]" at bounding box center [250, 183] width 12 height 12
checkbox input "true"
click at [353, 141] on label "Edíficio Residencial [GEOGRAPHIC_DATA] - LBA" at bounding box center [389, 145] width 255 height 16
click at [256, 141] on input "Edíficio Residencial [GEOGRAPHIC_DATA] - LBA" at bounding box center [250, 144] width 12 height 12
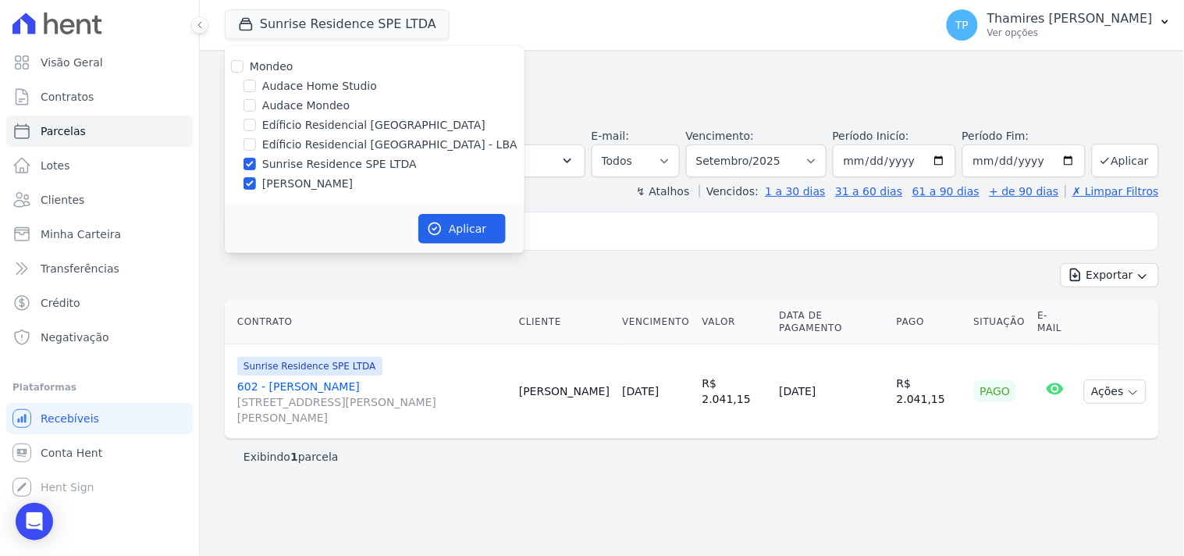
checkbox input "true"
click at [315, 98] on label "Audace Mondeo" at bounding box center [305, 106] width 87 height 16
click at [256, 99] on input "Audace Mondeo" at bounding box center [250, 105] width 12 height 12
checkbox input "true"
click at [457, 232] on button "Aplicar" at bounding box center [461, 229] width 87 height 30
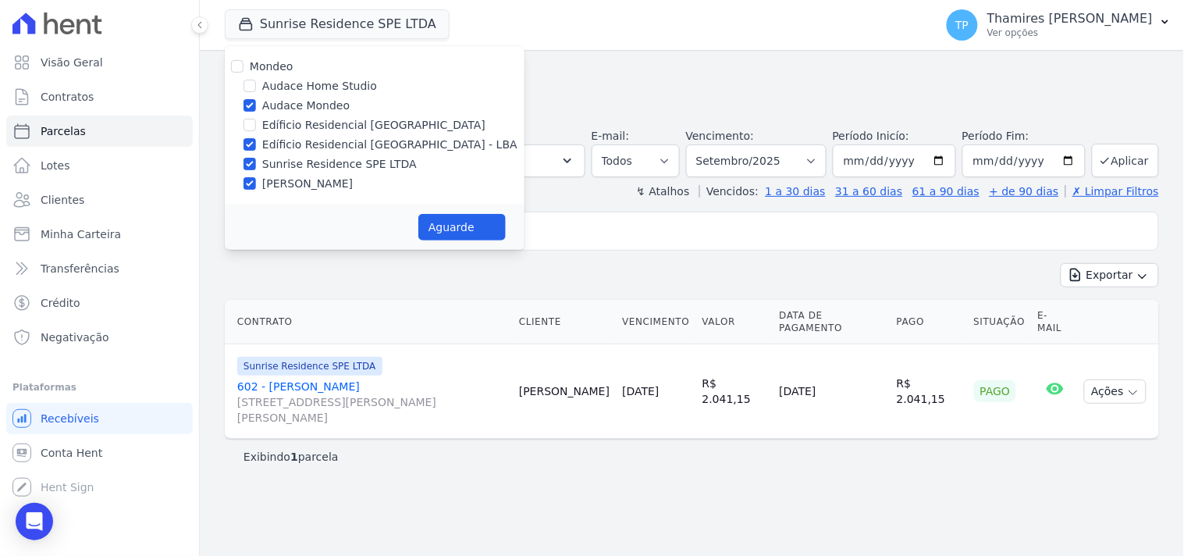
select select
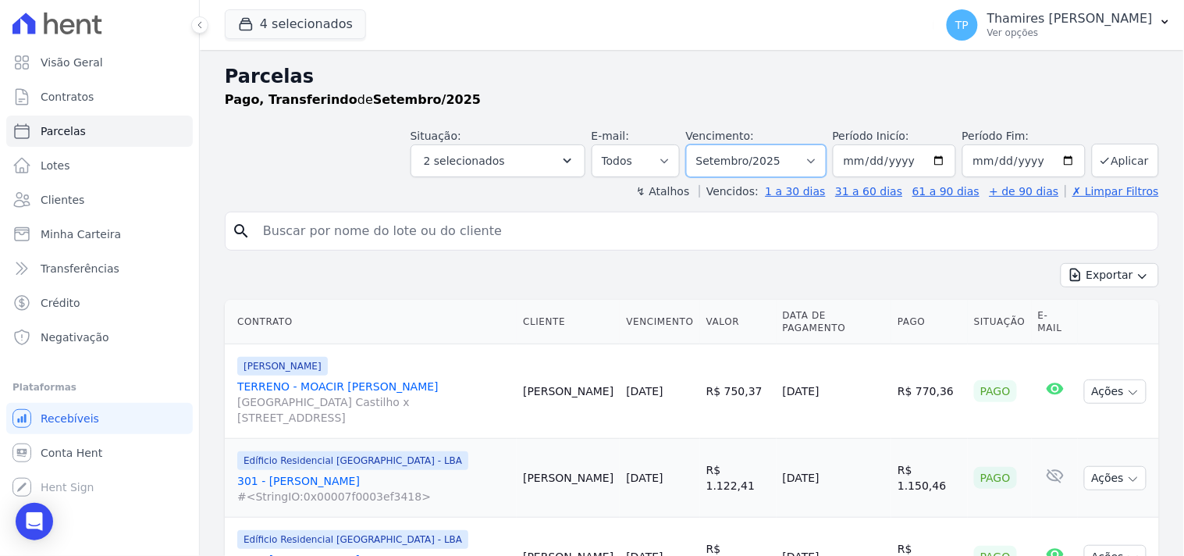
click at [777, 158] on select "Filtrar por período ──────── Todos os meses Junho/2023 Julho/2023 Agosto/2023 S…" at bounding box center [756, 160] width 140 height 33
select select "10/2025"
click at [696, 144] on select "Filtrar por período ──────── Todos os meses Junho/2023 Julho/2023 Agosto/2023 S…" at bounding box center [756, 160] width 140 height 33
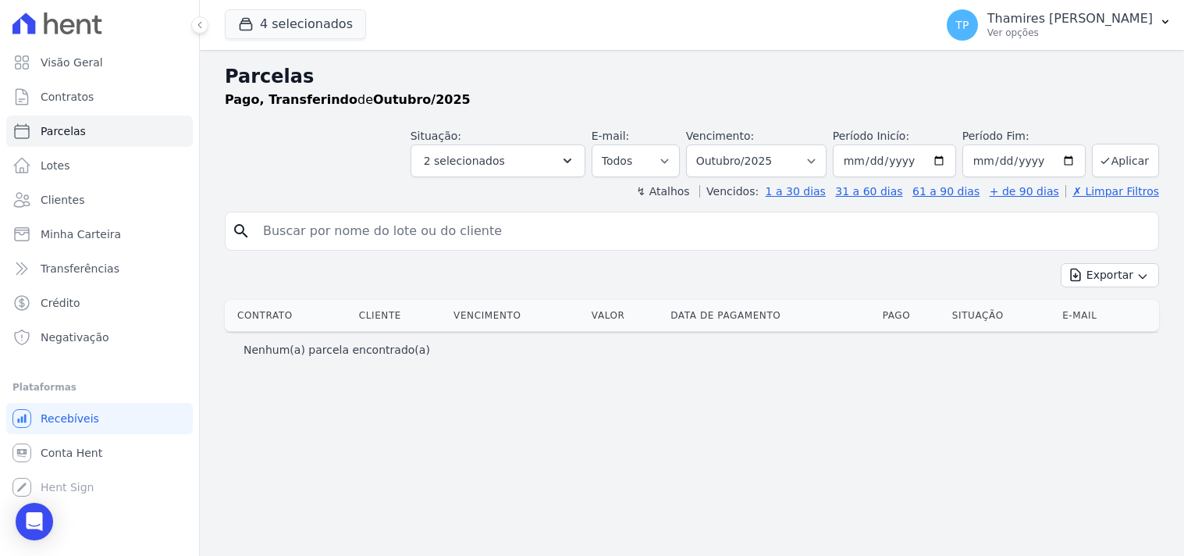
select select
click at [60, 57] on span "Visão Geral" at bounding box center [72, 63] width 62 height 16
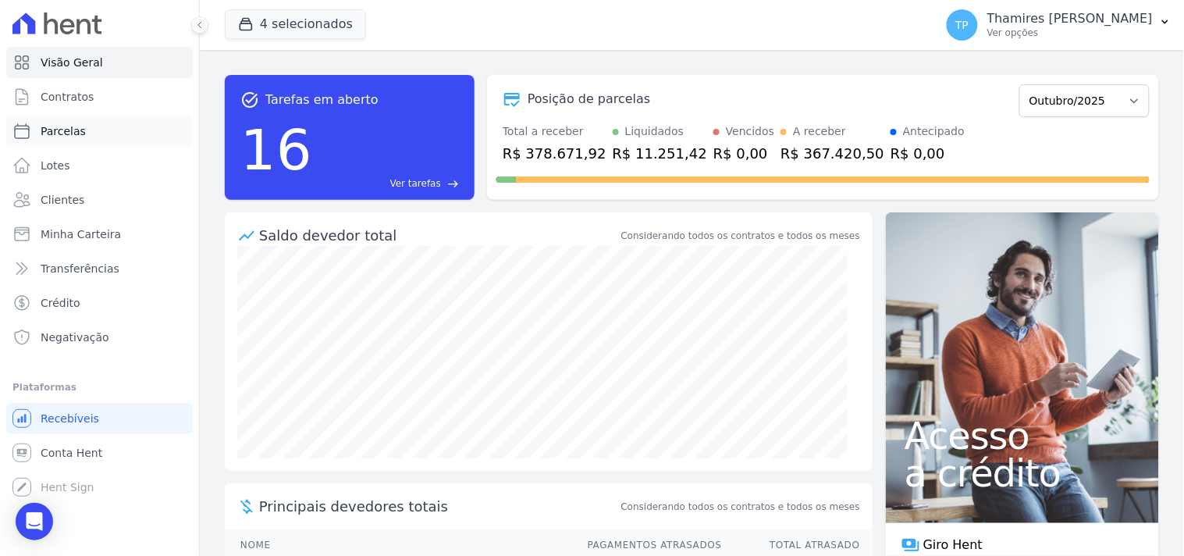
click at [91, 126] on link "Parcelas" at bounding box center [99, 131] width 187 height 31
select select
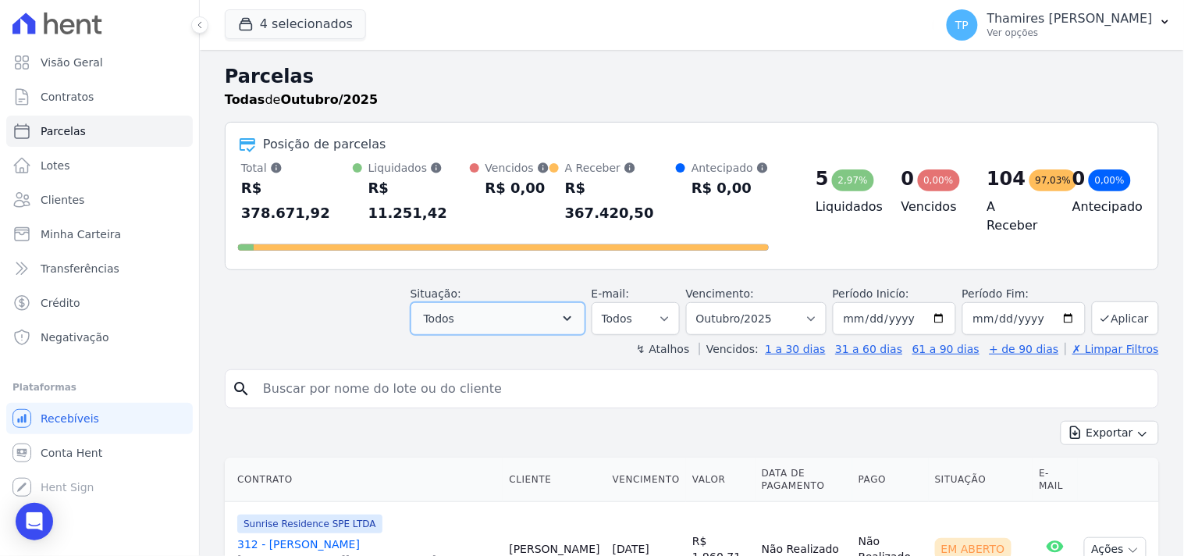
click at [496, 302] on button "Todos" at bounding box center [498, 318] width 175 height 33
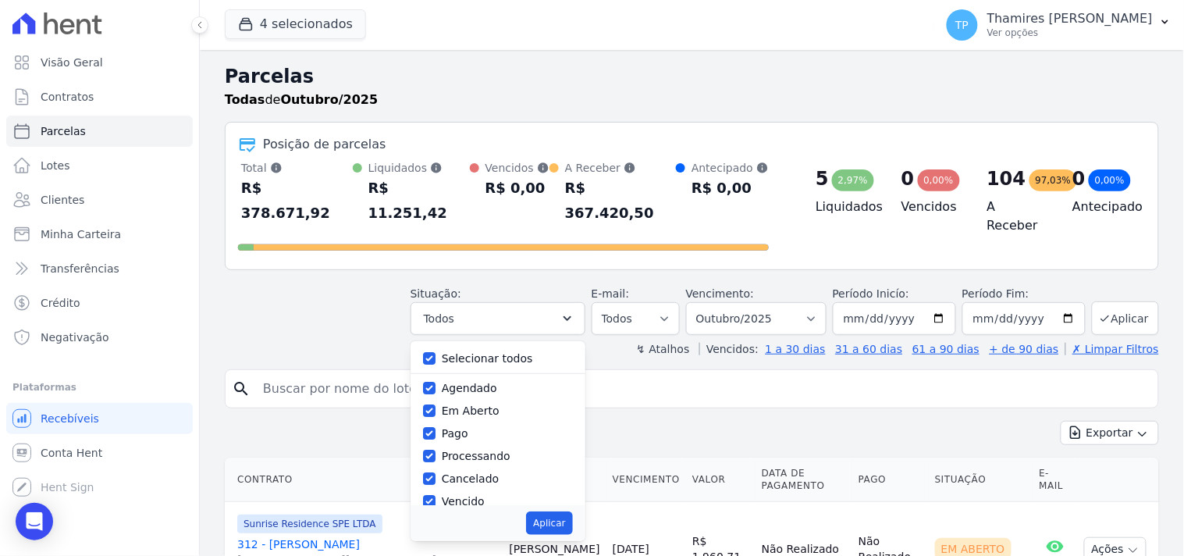
click at [486, 352] on label "Selecionar todos" at bounding box center [487, 358] width 91 height 12
click at [436, 352] on input "Selecionar todos" at bounding box center [429, 358] width 12 height 12
checkbox input "false"
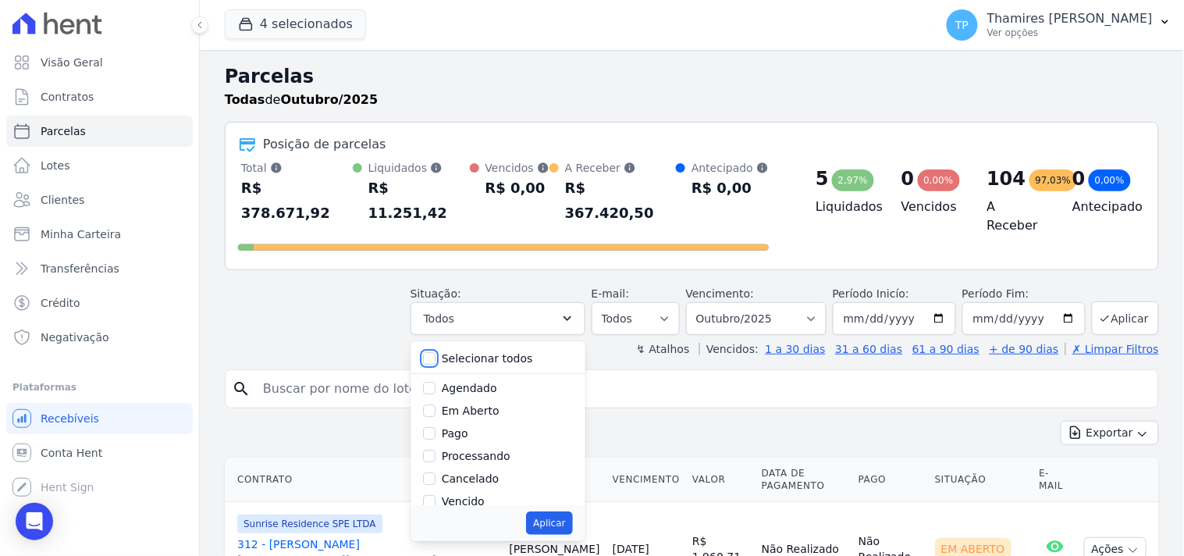
checkbox input "false"
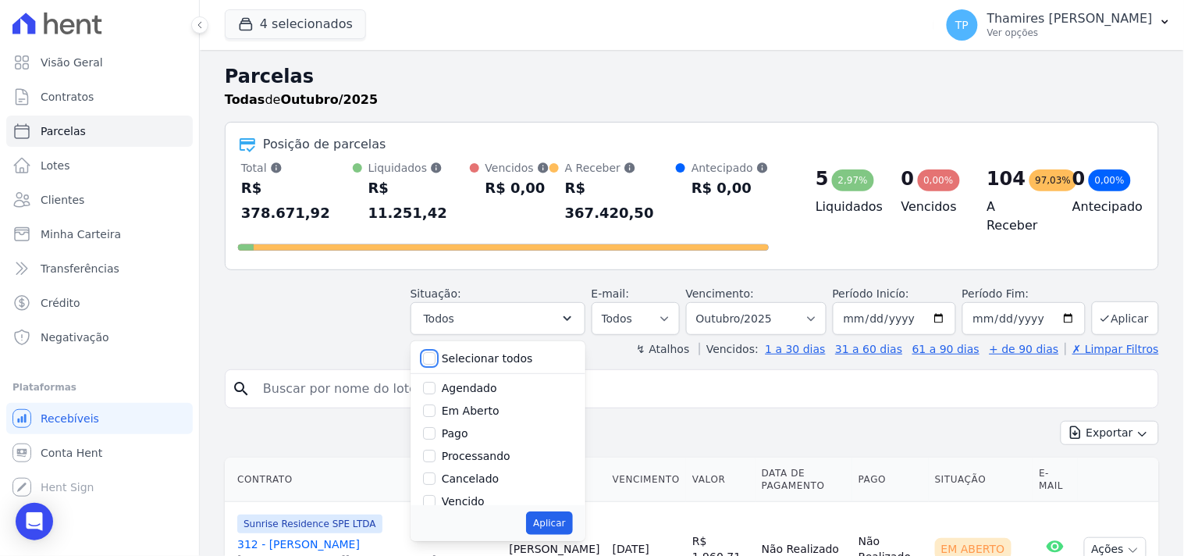
checkbox input "false"
click at [468, 427] on label "Pago" at bounding box center [455, 433] width 27 height 12
click at [436, 427] on input "Pago" at bounding box center [429, 433] width 12 height 12
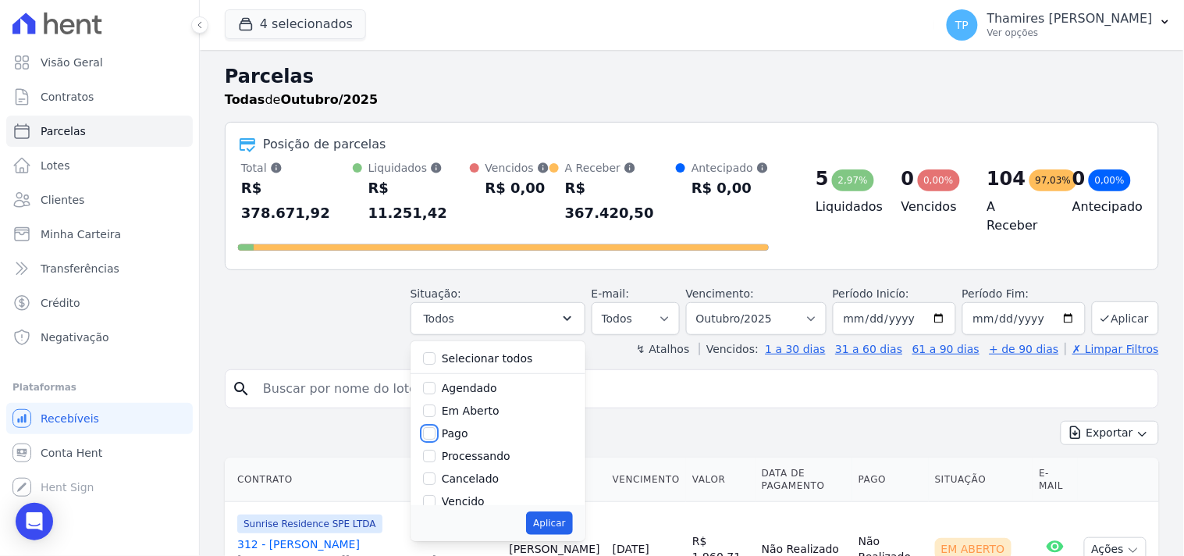
checkbox input "true"
click at [478, 431] on label "Transferindo" at bounding box center [476, 437] width 68 height 12
click at [436, 431] on input "Transferindo" at bounding box center [429, 437] width 12 height 12
checkbox input "true"
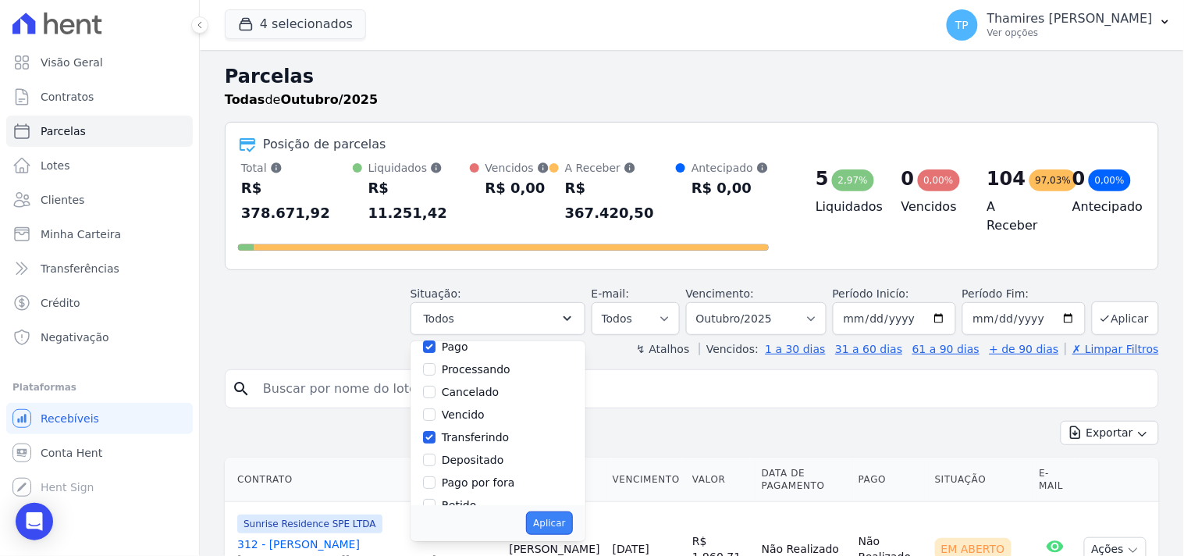
click at [562, 511] on button "Aplicar" at bounding box center [549, 522] width 46 height 23
select select "paid"
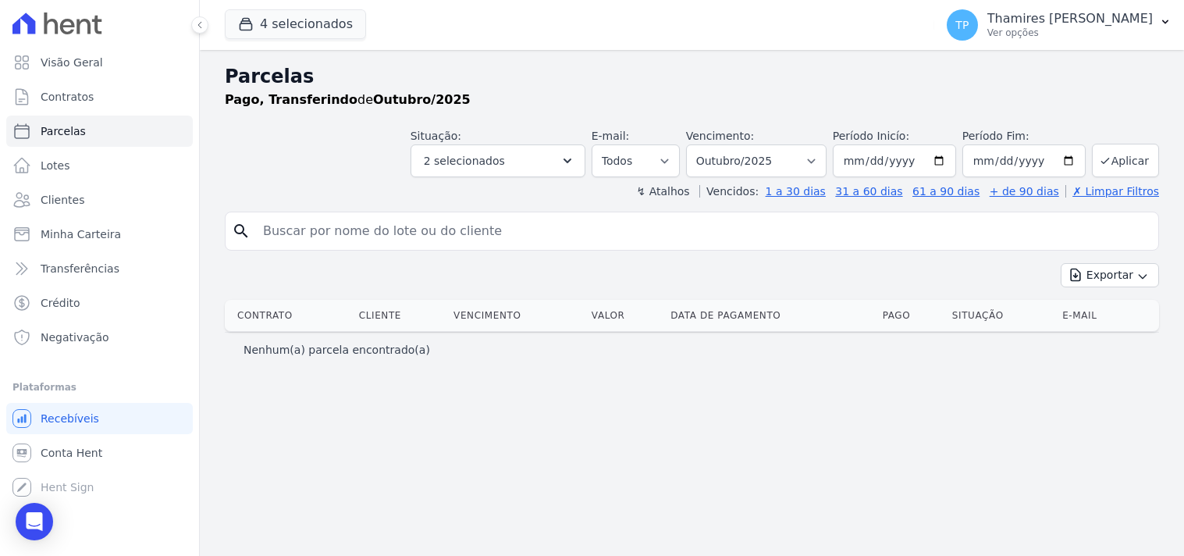
select select
click at [138, 130] on link "Parcelas" at bounding box center [99, 131] width 187 height 31
select select
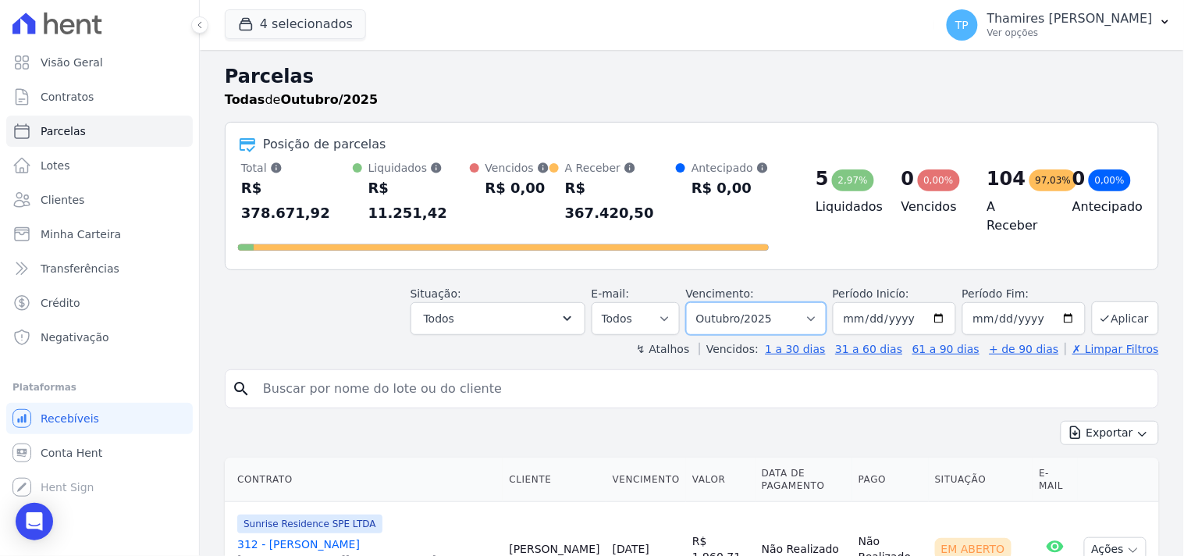
click at [776, 302] on select "Filtrar por período ──────── Todos os meses Junho/2023 Julho/2023 Agosto/2023 S…" at bounding box center [756, 318] width 140 height 33
select select "09/2025"
click at [696, 302] on select "Filtrar por período ──────── Todos os meses Junho/2023 Julho/2023 Agosto/2023 S…" at bounding box center [756, 318] width 140 height 33
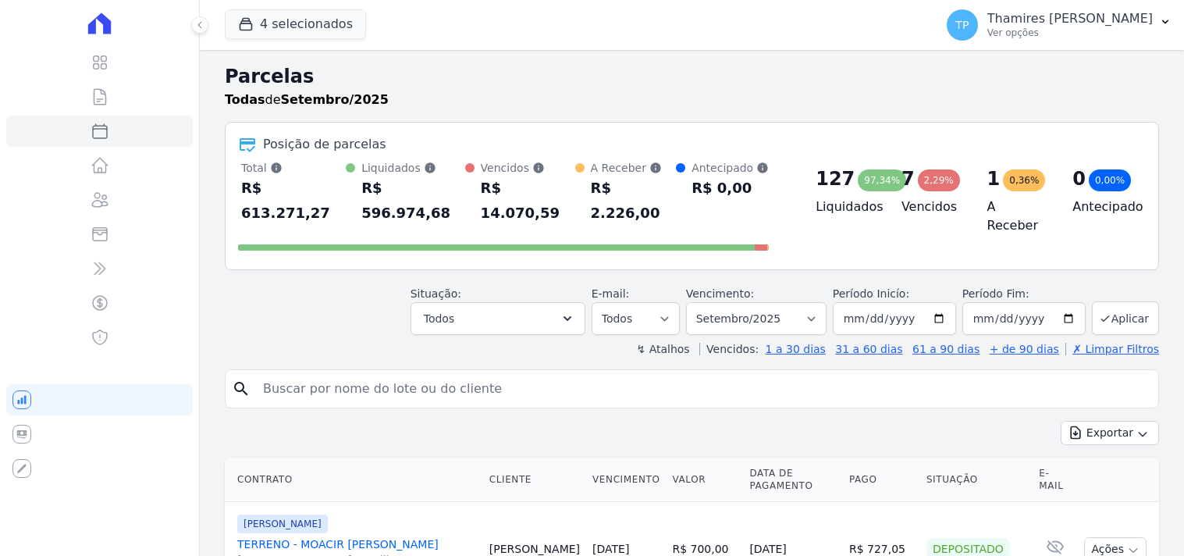
select select
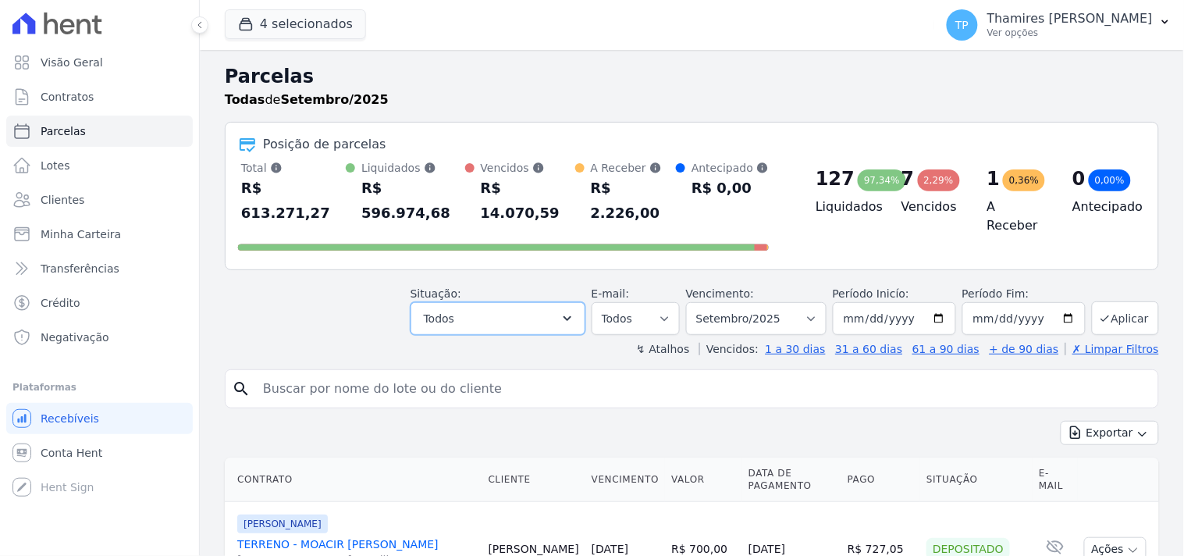
drag, startPoint x: 510, startPoint y: 301, endPoint x: 487, endPoint y: 339, distance: 44.8
click at [510, 302] on button "Todos" at bounding box center [498, 318] width 175 height 33
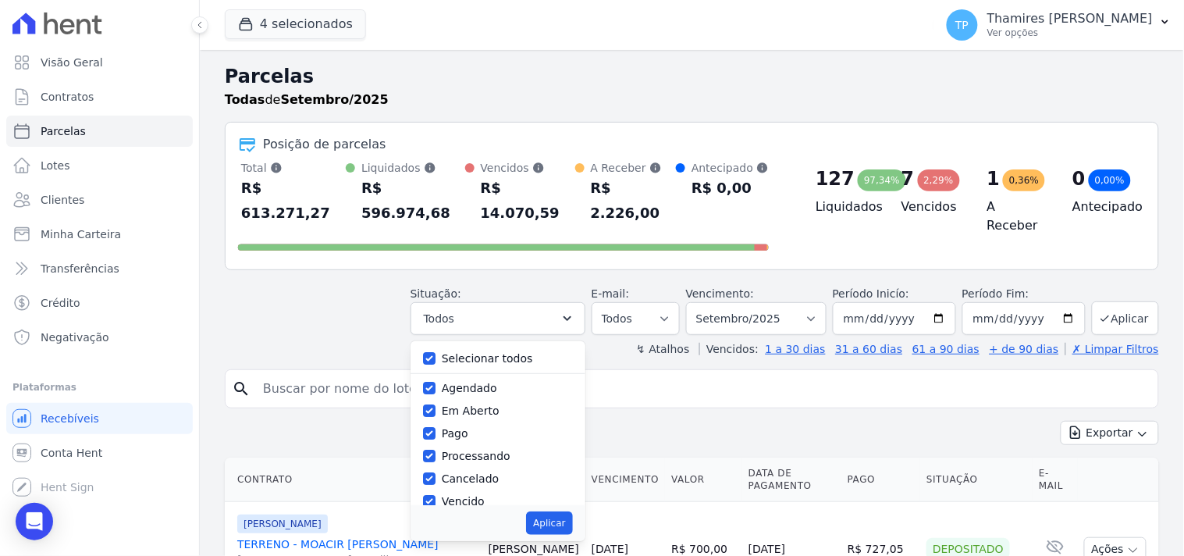
click at [498, 352] on label "Selecionar todos" at bounding box center [487, 358] width 91 height 12
click at [436, 352] on input "Selecionar todos" at bounding box center [429, 358] width 12 height 12
checkbox input "false"
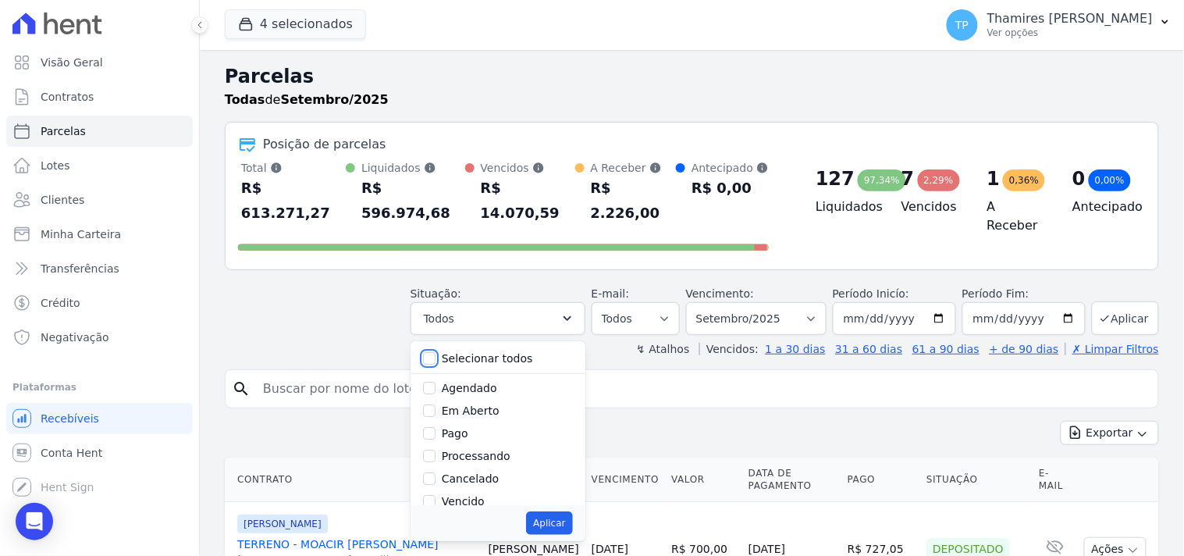
checkbox input "false"
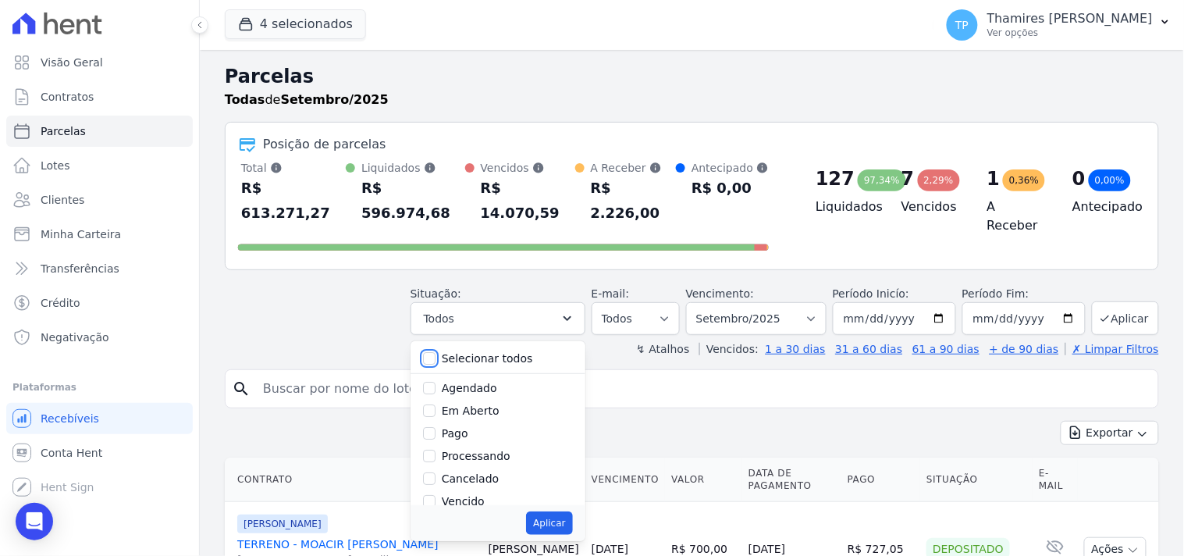
checkbox input "false"
drag, startPoint x: 456, startPoint y: 411, endPoint x: 456, endPoint y: 443, distance: 31.2
click at [457, 427] on label "Pago" at bounding box center [455, 433] width 27 height 12
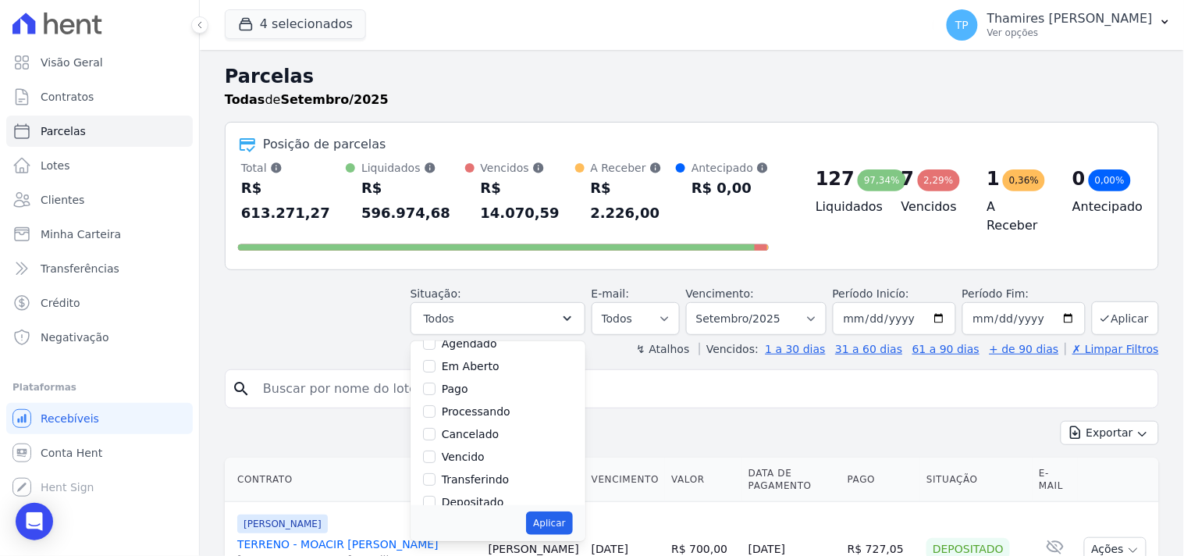
scroll to position [87, 0]
click at [435, 340] on input "Pago" at bounding box center [429, 346] width 12 height 12
checkbox input "true"
click at [461, 431] on label "Transferindo" at bounding box center [476, 437] width 68 height 12
click at [436, 431] on input "Transferindo" at bounding box center [429, 437] width 12 height 12
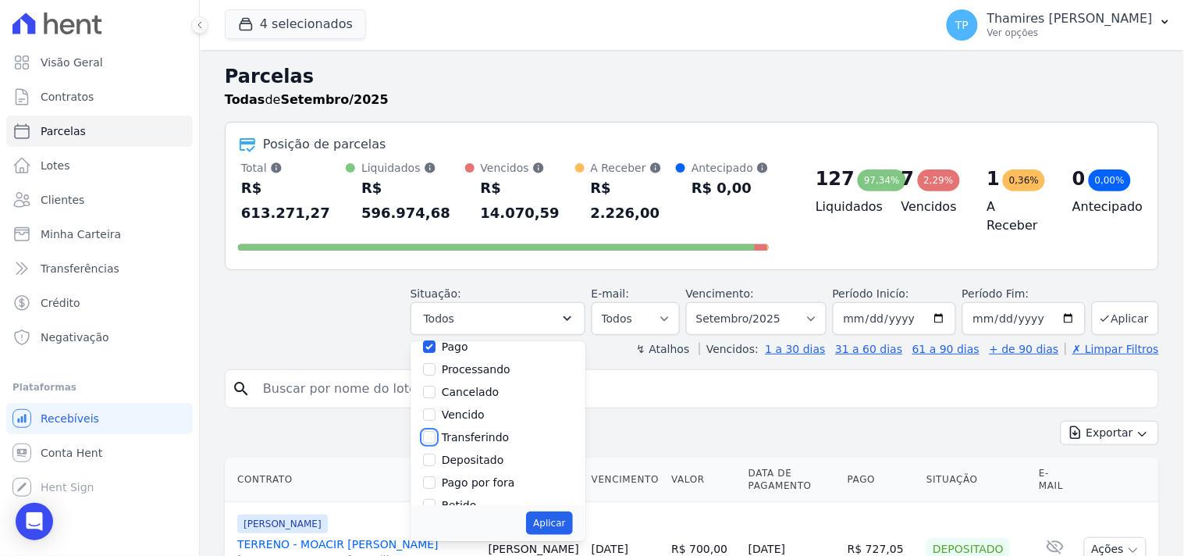
checkbox input "true"
click at [557, 505] on div "Aplicar" at bounding box center [498, 523] width 175 height 36
click at [572, 511] on button "Aplicar" at bounding box center [549, 522] width 46 height 23
select select "paid"
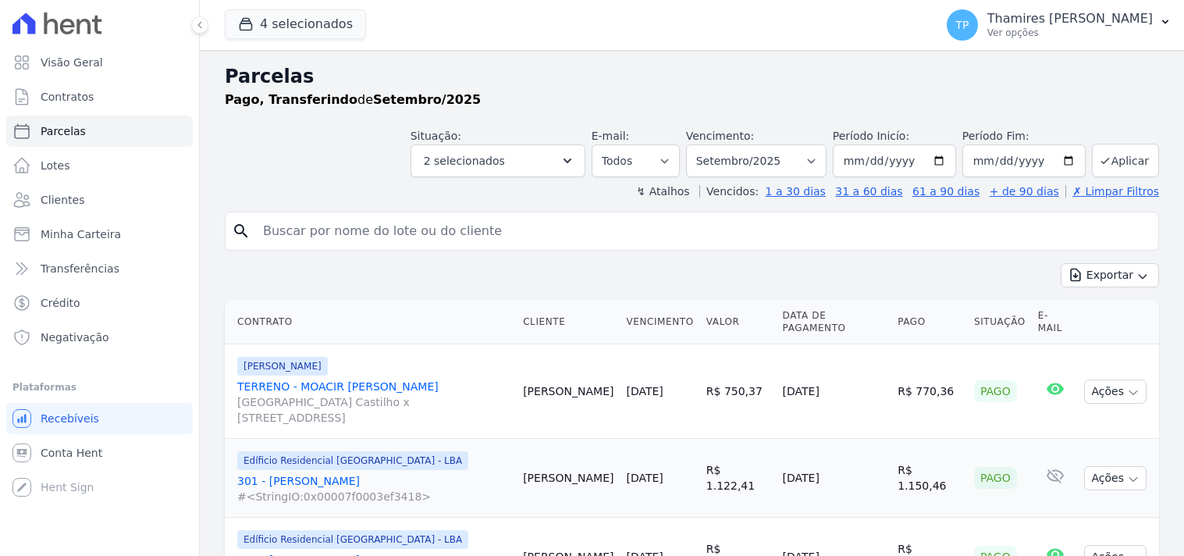
select select
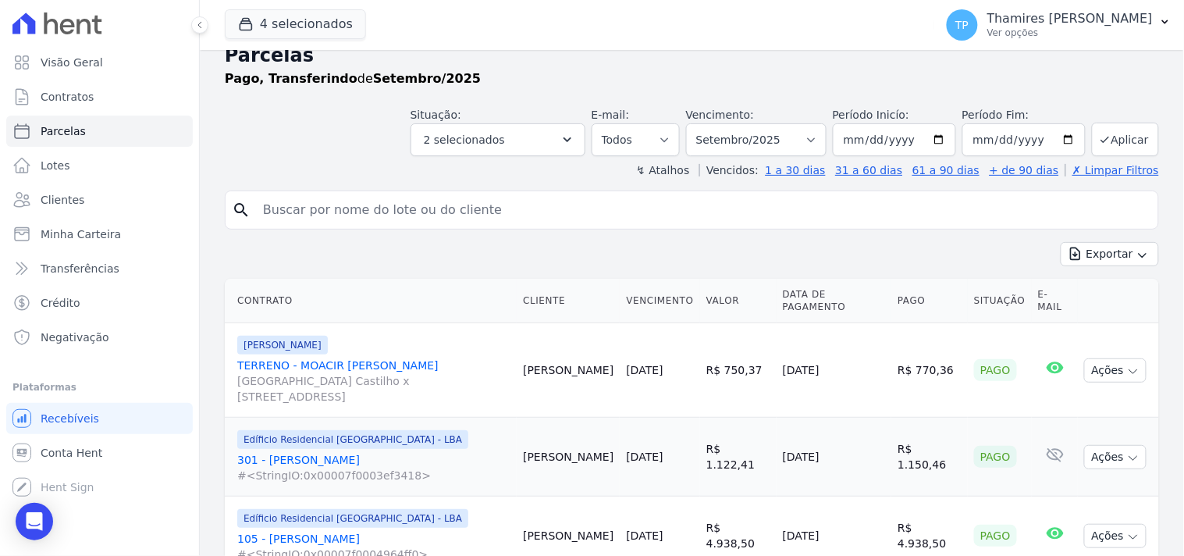
scroll to position [2, 0]
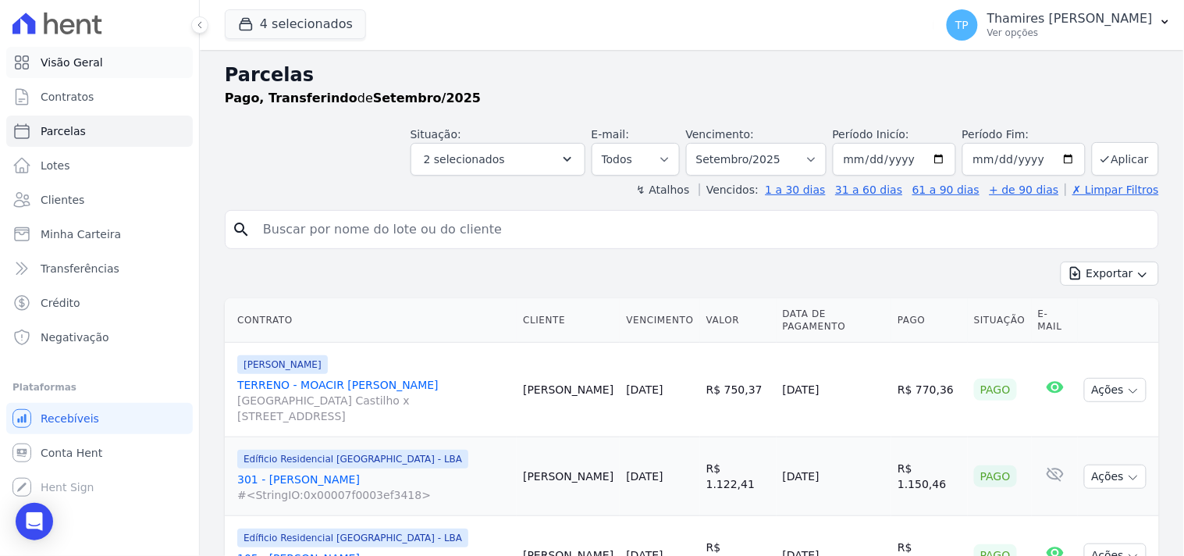
click at [118, 72] on link "Visão Geral" at bounding box center [99, 62] width 187 height 31
